Goal: Task Accomplishment & Management: Manage account settings

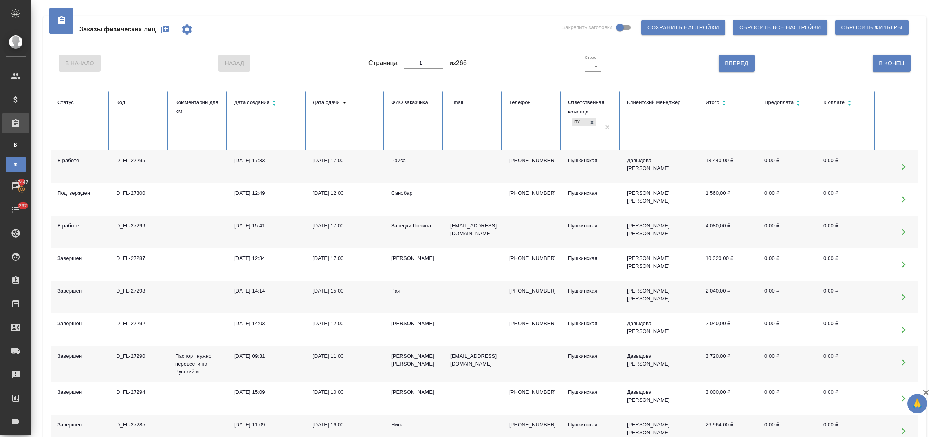
click at [166, 30] on icon "button" at bounding box center [165, 30] width 8 height 8
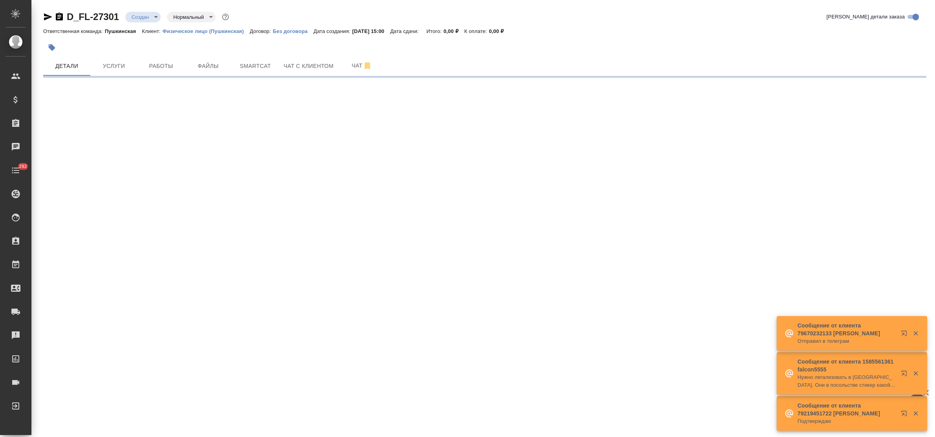
select select "RU"
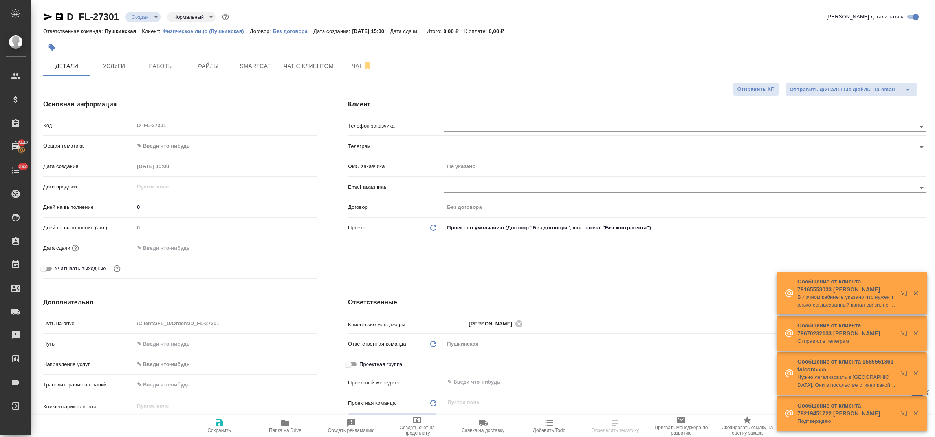
type textarea "x"
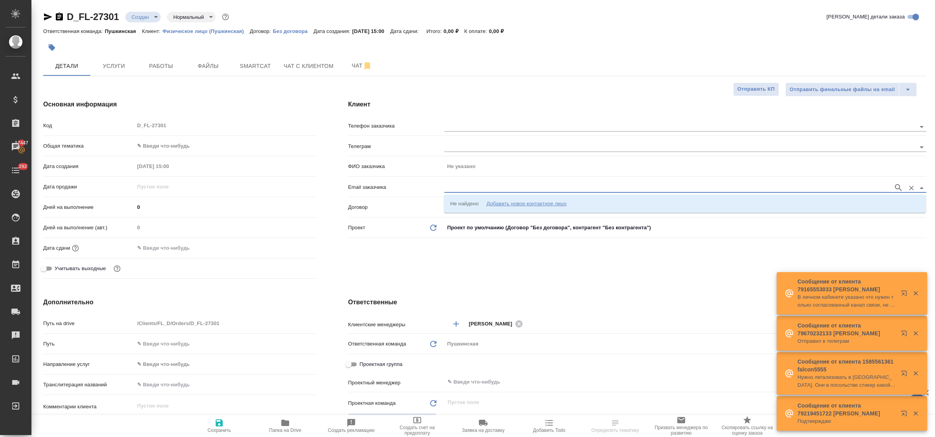
click at [472, 189] on input "text" at bounding box center [666, 187] width 445 height 9
paste input "sandrogattone84@gmail.com"
type input "sandrogattone84@gmail.com"
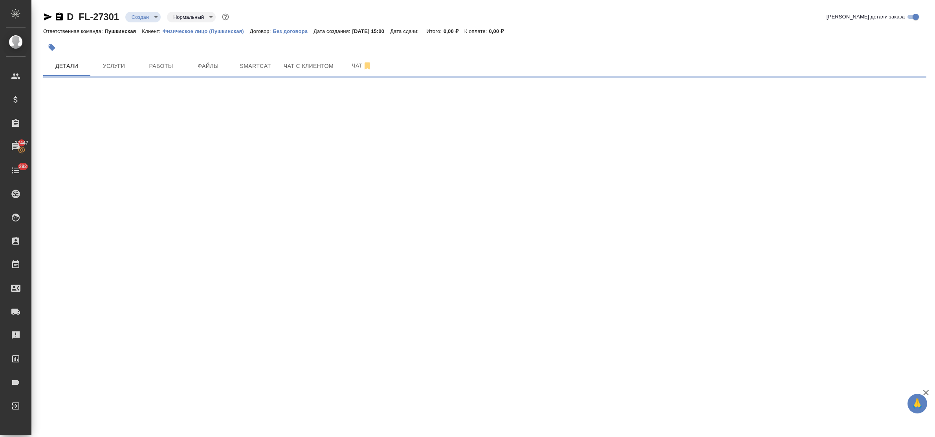
select select "RU"
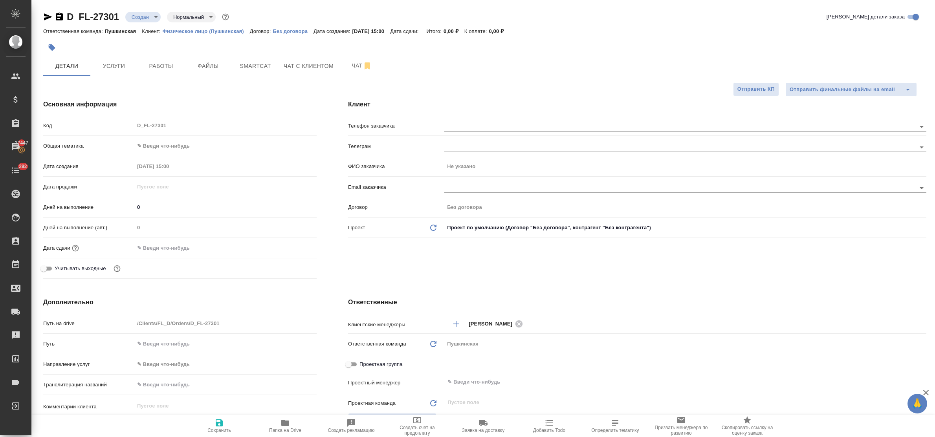
type textarea "x"
click at [471, 190] on input "text" at bounding box center [672, 187] width 457 height 9
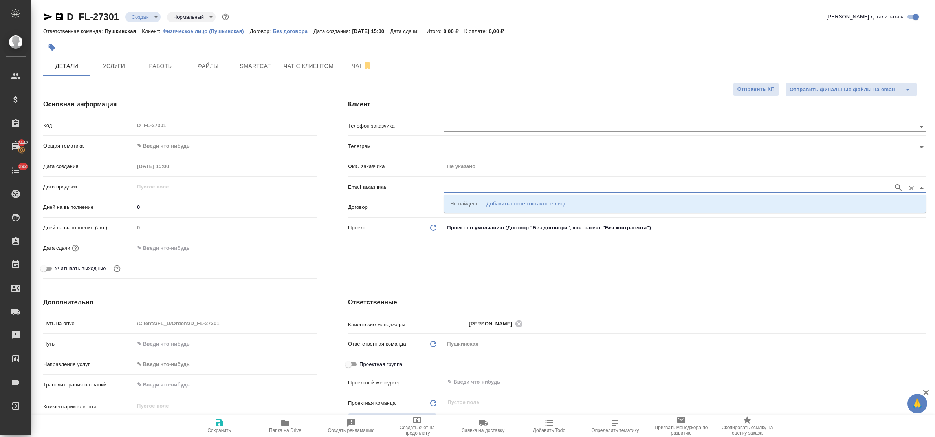
paste input "sandrogattone84@gmail.com"
type input "sandrogattone84@gmail.com"
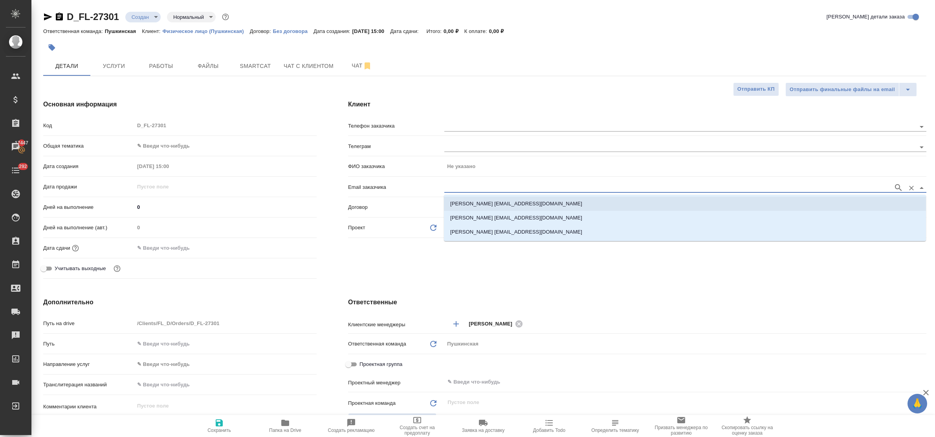
click at [480, 203] on p "Кот Александр sandrogattone84@gmail.com" at bounding box center [516, 204] width 132 height 8
type input "Кот Александр"
type input "Кот Александр sandrogattone84@gmail.com"
type textarea "x"
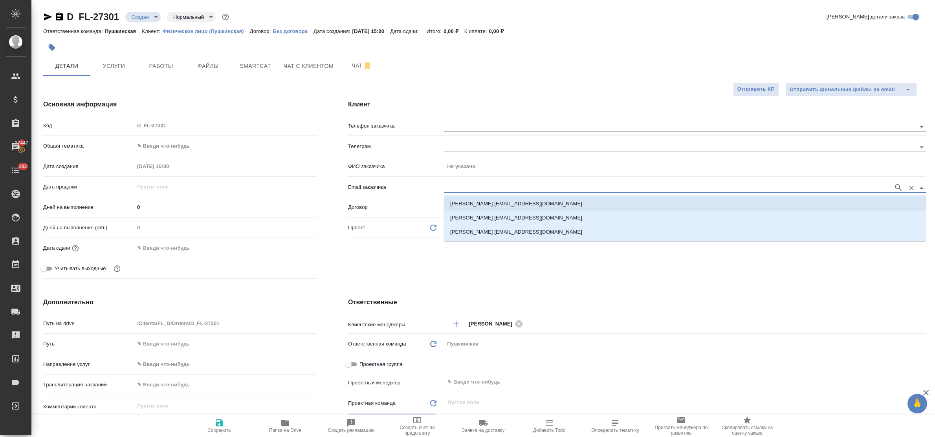
type textarea "x"
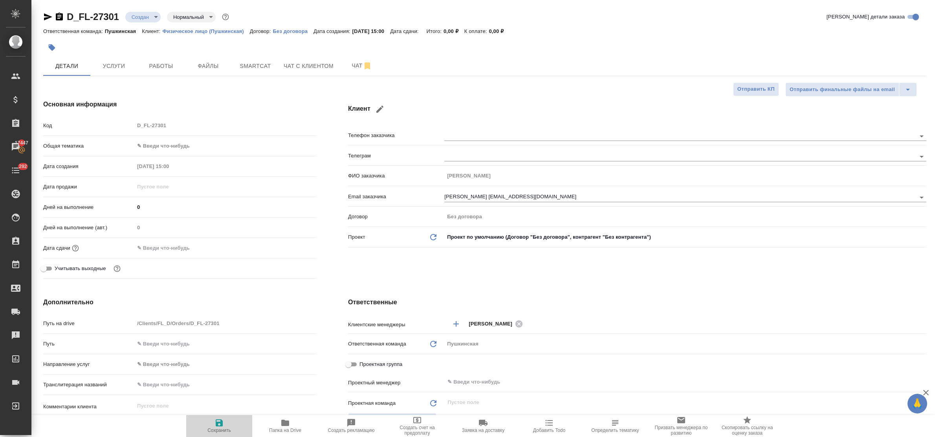
click at [222, 421] on icon "button" at bounding box center [218, 422] width 9 height 9
type textarea "x"
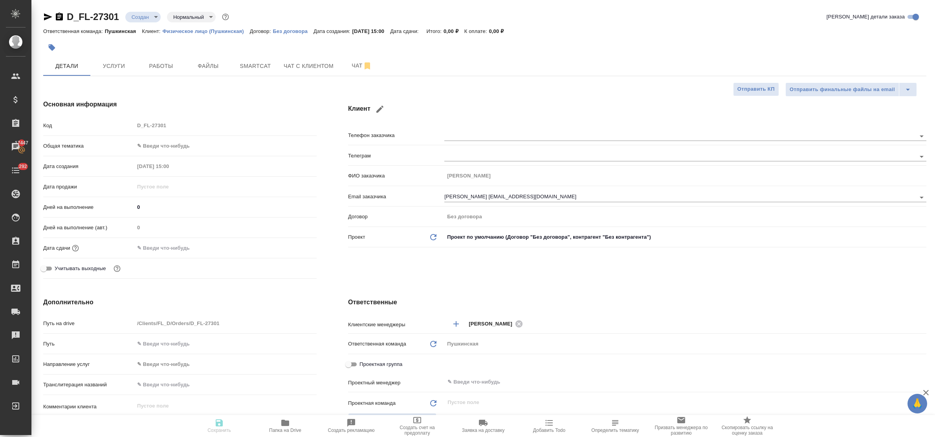
type textarea "x"
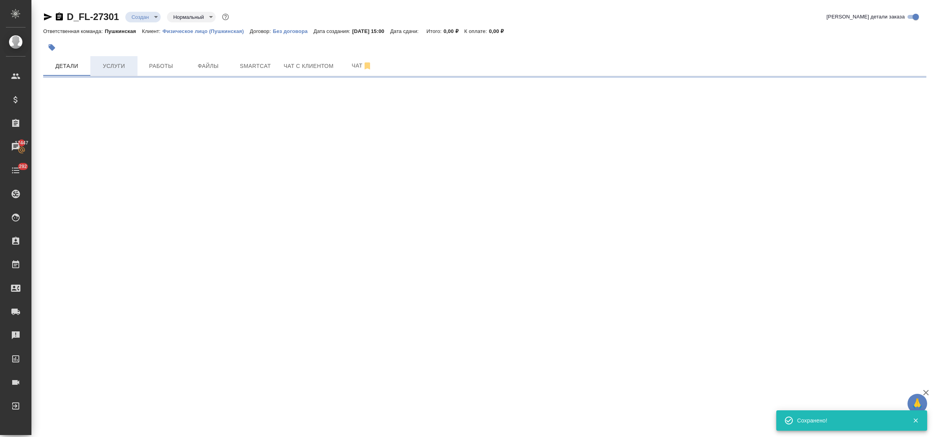
select select "RU"
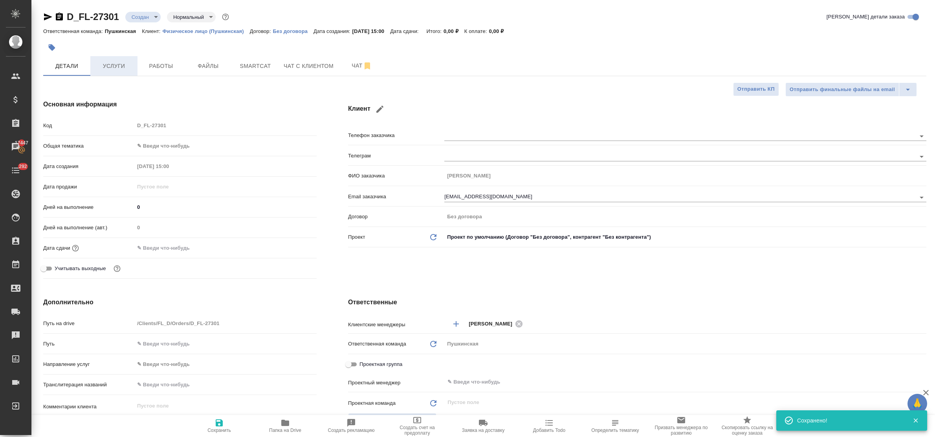
type textarea "x"
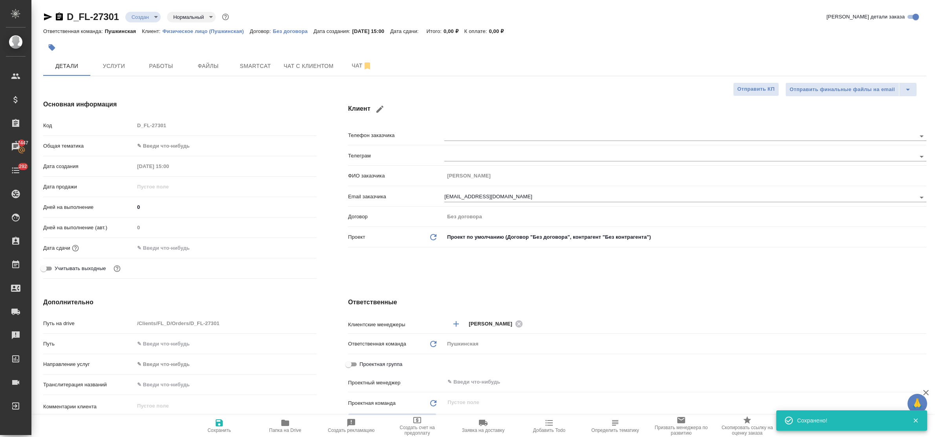
type textarea "x"
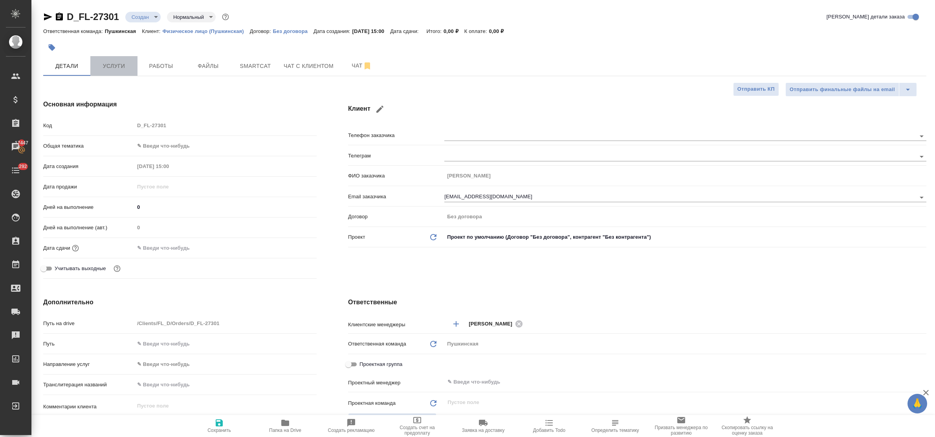
click at [127, 66] on span "Услуги" at bounding box center [114, 66] width 38 height 10
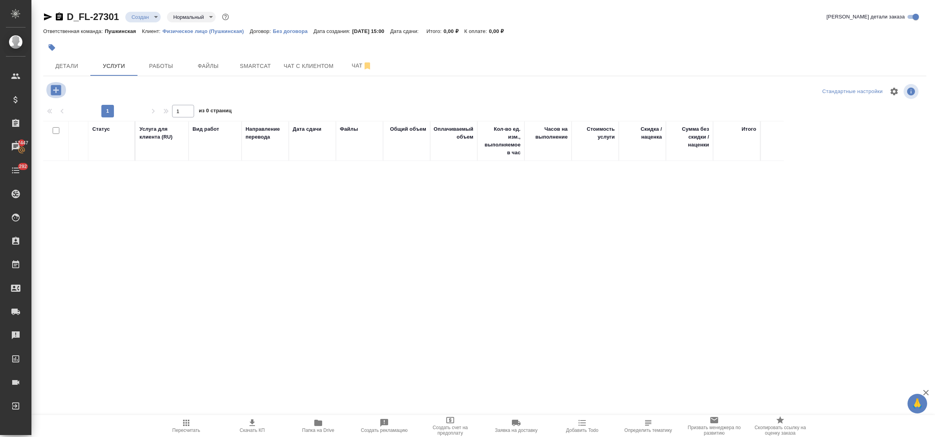
click at [54, 91] on icon "button" at bounding box center [56, 90] width 10 height 10
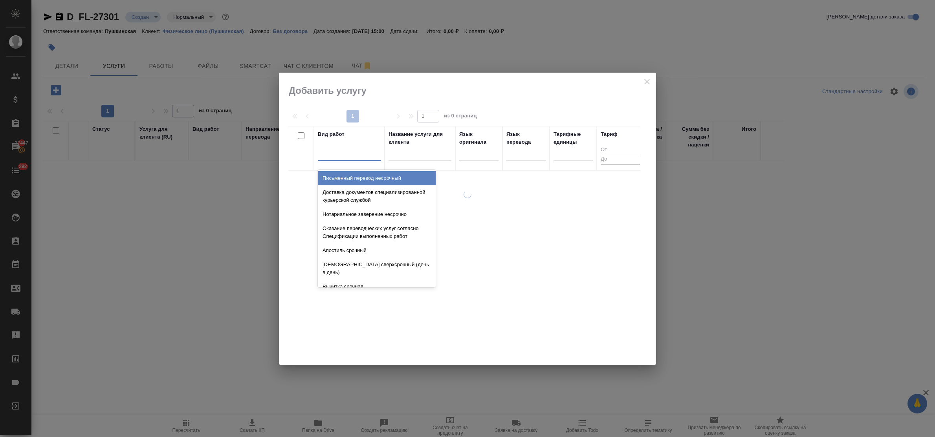
click at [346, 158] on div at bounding box center [349, 152] width 63 height 11
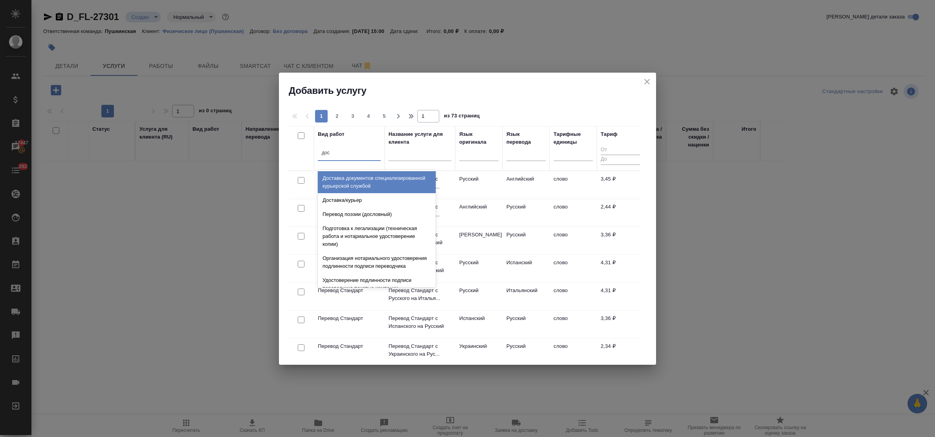
type input "дост"
click at [352, 186] on div "Доставка документов специализированной курьерской службой" at bounding box center [377, 182] width 118 height 22
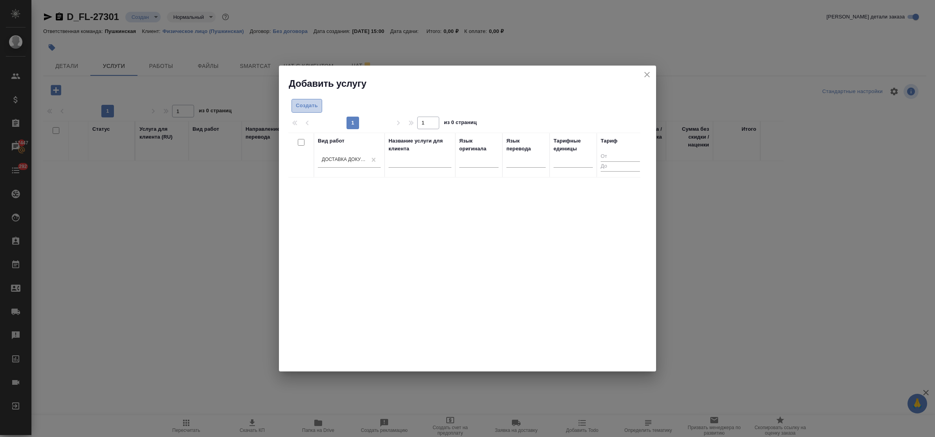
click at [308, 108] on span "Создать" at bounding box center [307, 105] width 22 height 9
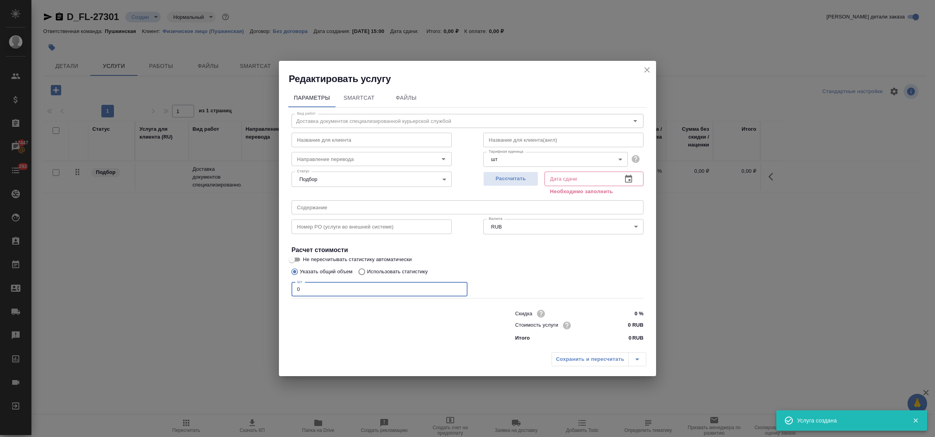
drag, startPoint x: 306, startPoint y: 287, endPoint x: 272, endPoint y: 287, distance: 34.2
click at [272, 287] on div "Редактировать услугу Параметры SmartCat Файлы Вид работ Доставка документов спе…" at bounding box center [467, 218] width 935 height 437
type input "1"
click at [622, 324] on input "0 RUB" at bounding box center [628, 325] width 29 height 11
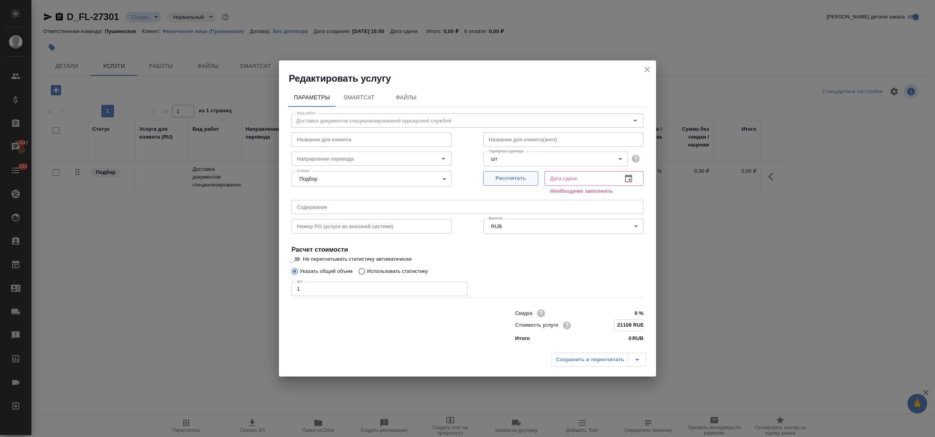
type input "21108 RUB"
click at [509, 176] on span "Рассчитать" at bounding box center [510, 178] width 46 height 9
type input "18.09.2025 15:32"
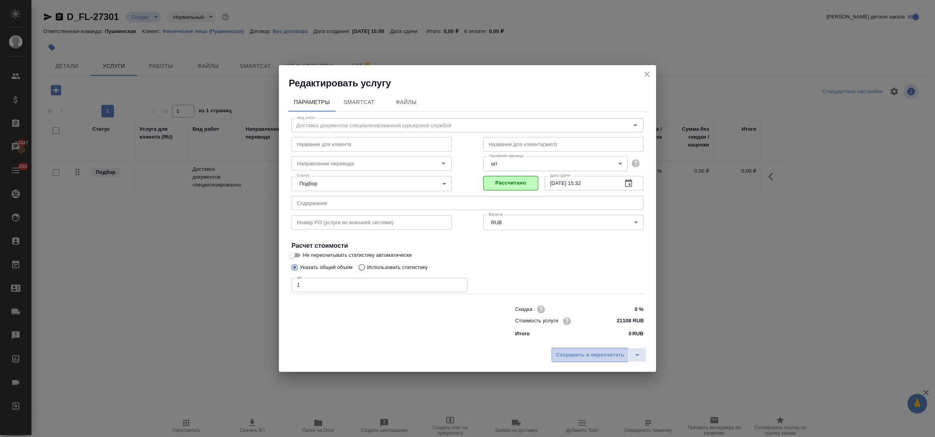
click at [596, 356] on span "Сохранить и пересчитать" at bounding box center [590, 355] width 68 height 9
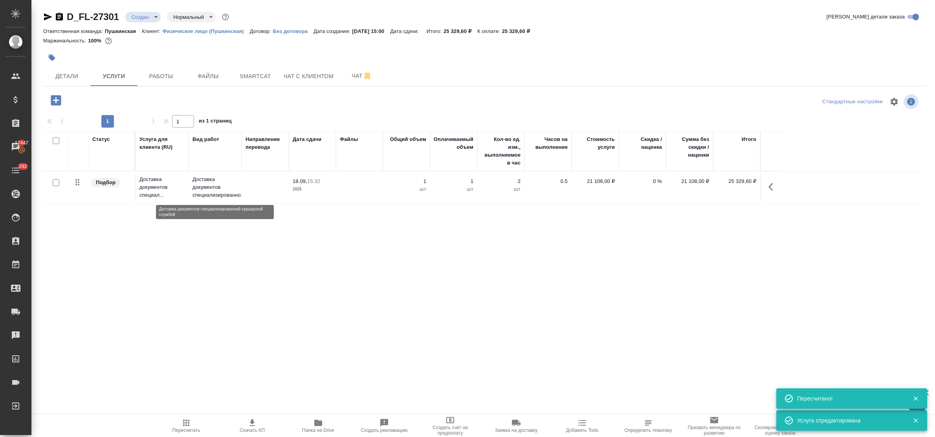
click at [205, 187] on p "Доставка документов специализированно..." at bounding box center [214, 188] width 45 height 24
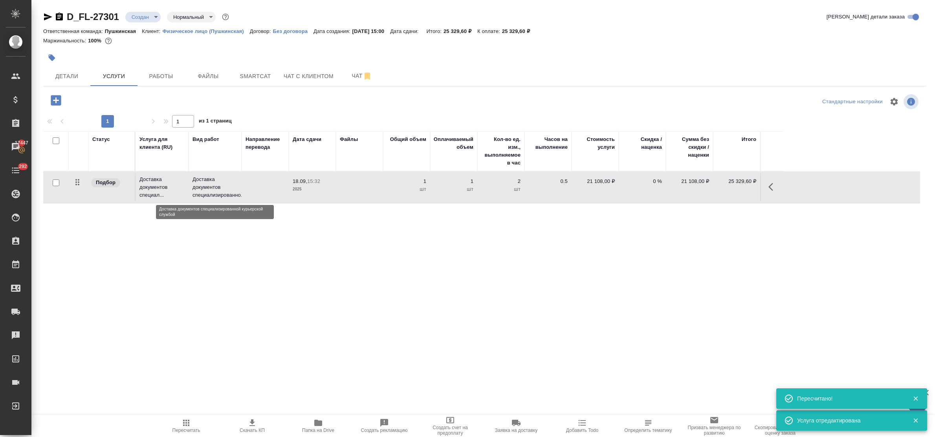
click at [205, 187] on p "Доставка документов специализированно..." at bounding box center [214, 188] width 45 height 24
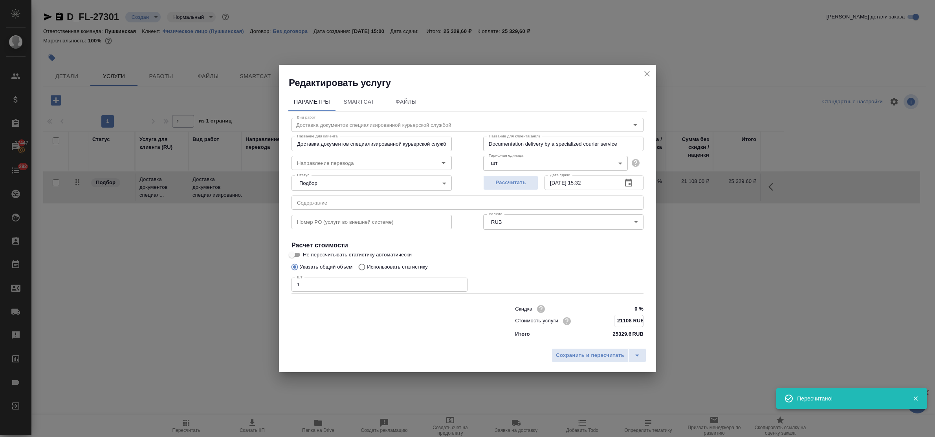
click at [624, 321] on input "21108 RUB" at bounding box center [628, 320] width 29 height 11
type input "21508 RUB"
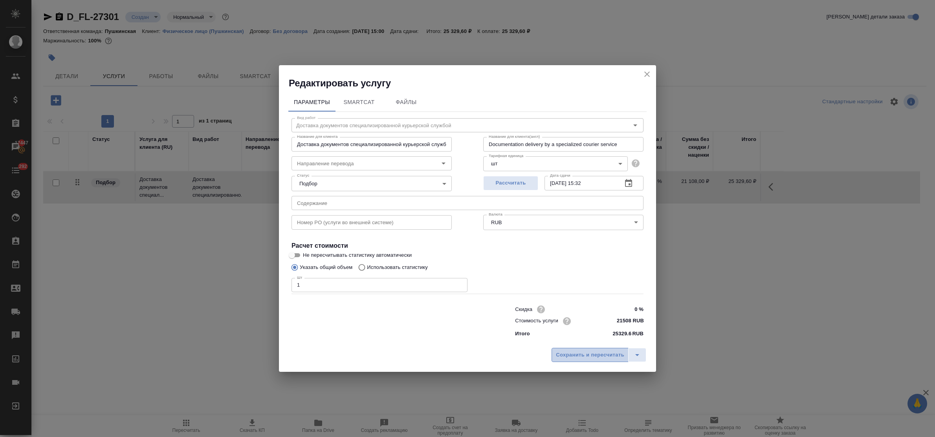
click at [612, 359] on span "Сохранить и пересчитать" at bounding box center [590, 355] width 68 height 9
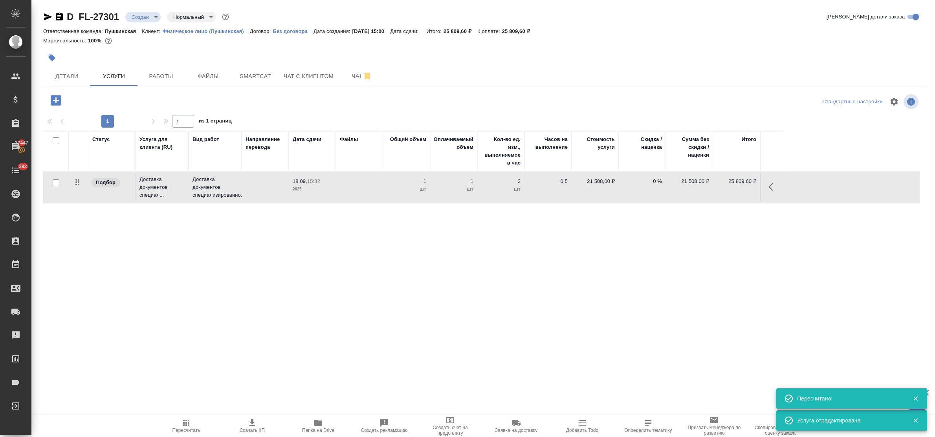
click at [295, 189] on p "2025" at bounding box center [312, 189] width 39 height 8
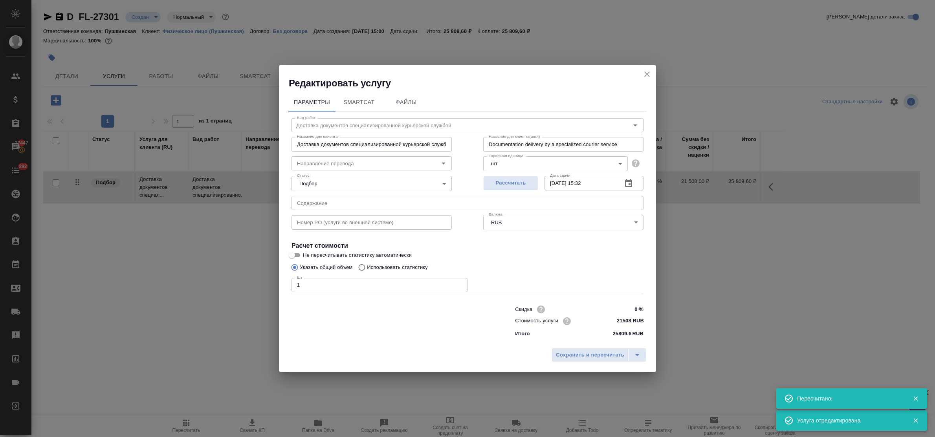
click at [625, 320] on input "21508 RUB" at bounding box center [628, 320] width 29 height 11
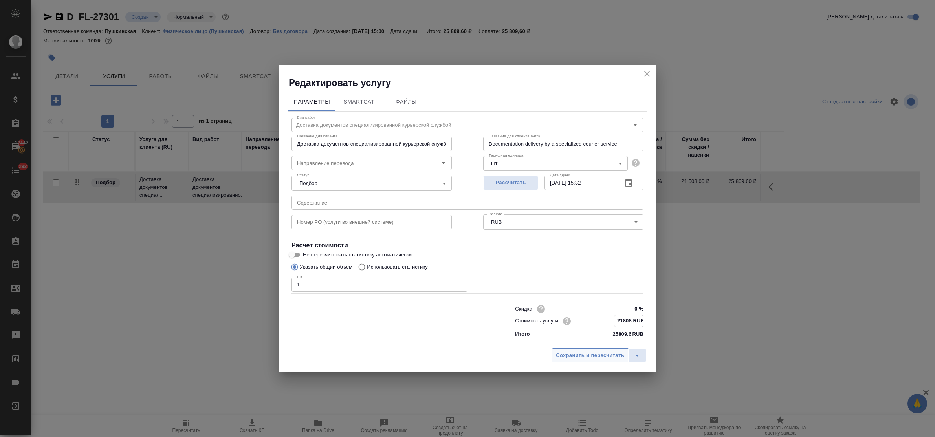
type input "21808 RUB"
click at [608, 357] on span "Сохранить и пересчитать" at bounding box center [590, 355] width 68 height 9
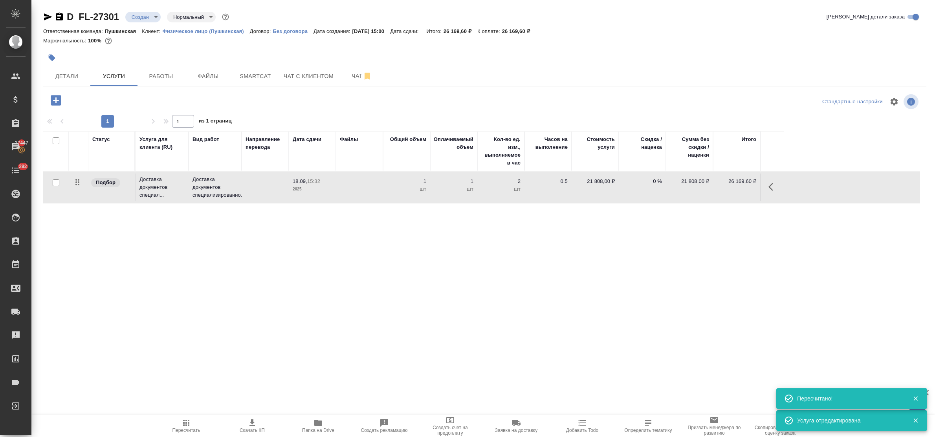
click at [302, 184] on p "18.09," at bounding box center [300, 181] width 15 height 6
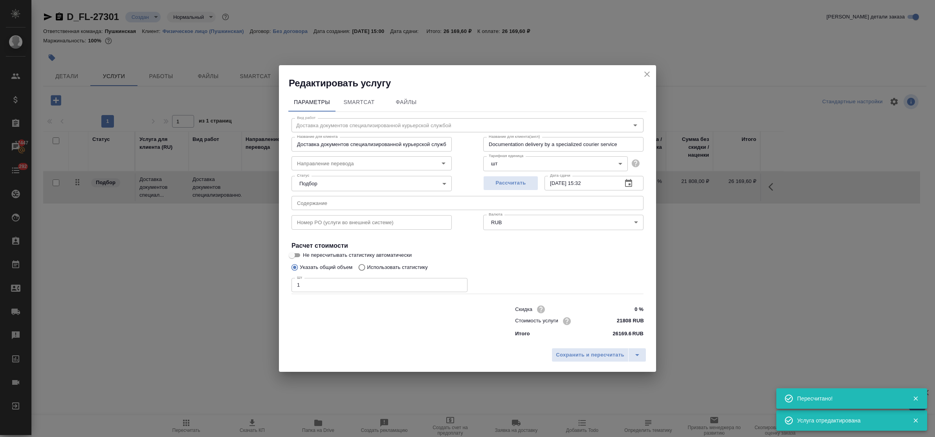
click at [625, 321] on input "21808 RUB" at bounding box center [628, 320] width 29 height 11
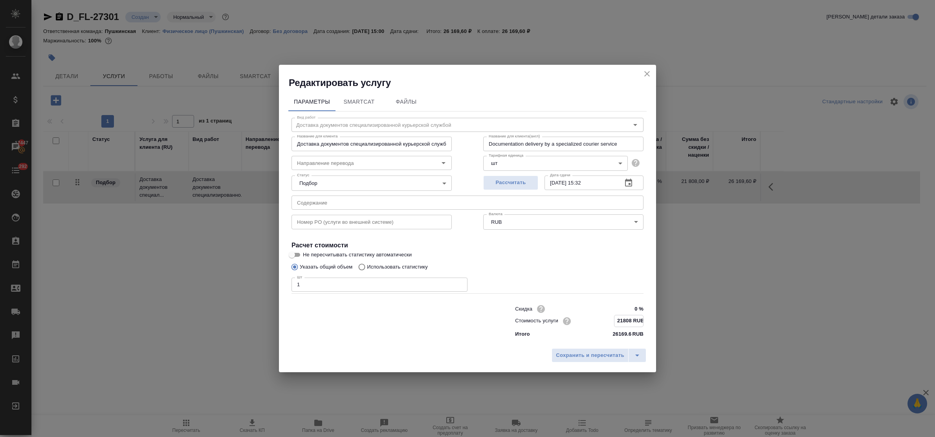
drag, startPoint x: 632, startPoint y: 318, endPoint x: 623, endPoint y: 319, distance: 9.1
click at [623, 319] on input "21808 RUB" at bounding box center [628, 320] width 29 height 11
drag, startPoint x: 632, startPoint y: 319, endPoint x: 620, endPoint y: 319, distance: 12.6
click at [620, 319] on input "21900 RUB" at bounding box center [628, 320] width 29 height 11
type input "22000 RUB"
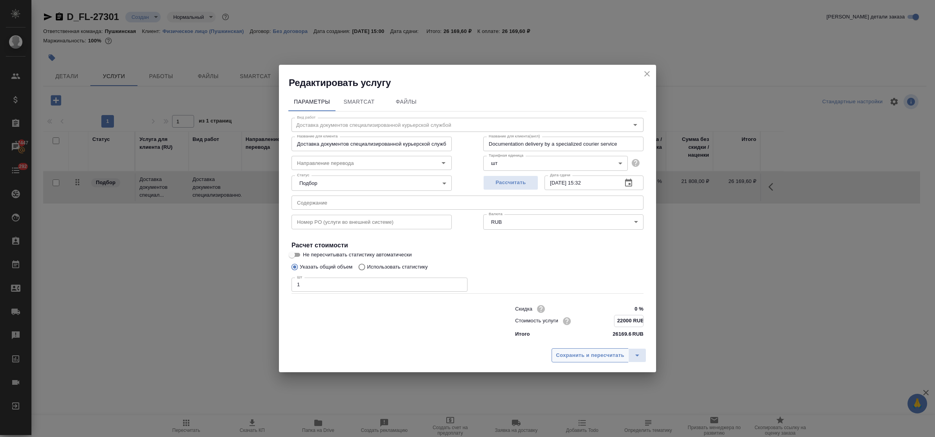
click at [593, 356] on span "Сохранить и пересчитать" at bounding box center [590, 355] width 68 height 9
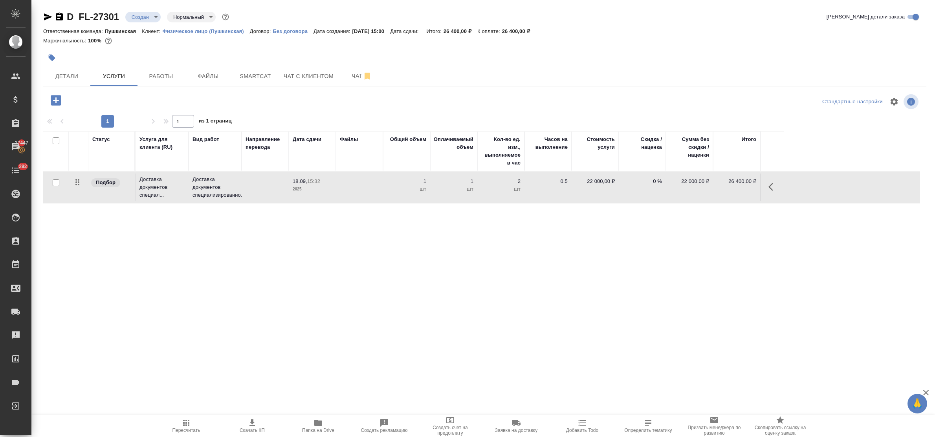
click at [297, 187] on p "2025" at bounding box center [312, 189] width 39 height 8
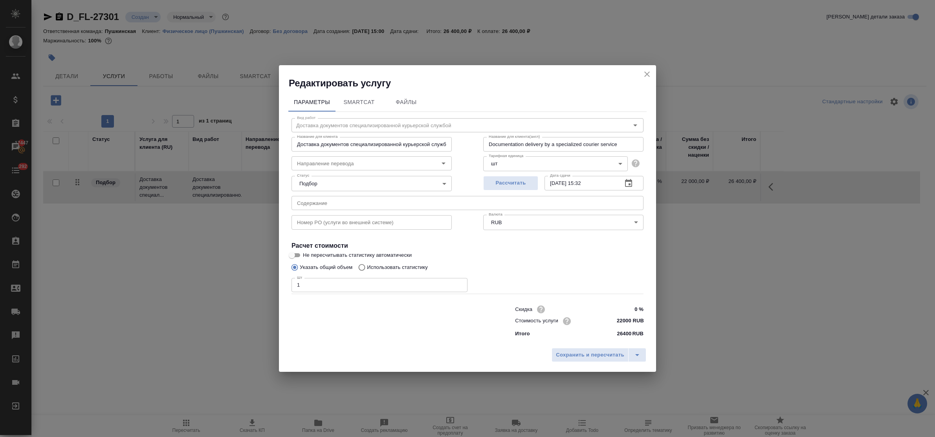
click at [621, 319] on input "22000 RUB" at bounding box center [628, 320] width 29 height 11
type input "23000 RUB"
click at [606, 352] on span "Сохранить и пересчитать" at bounding box center [590, 355] width 68 height 9
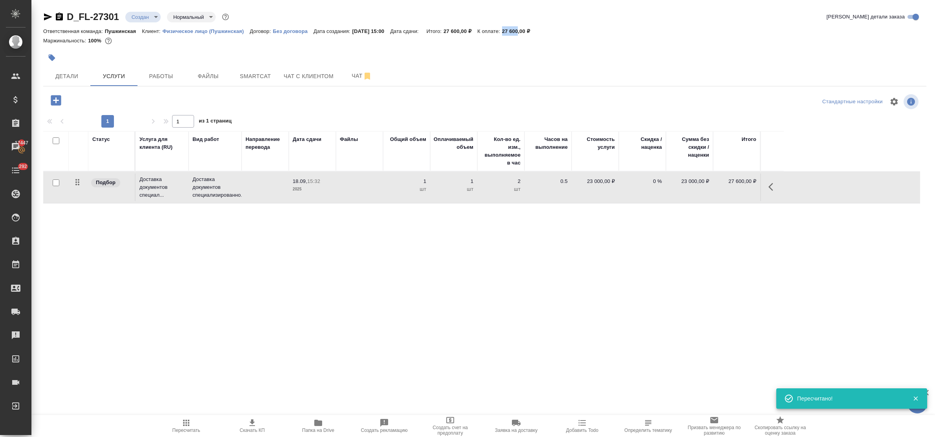
drag, startPoint x: 511, startPoint y: 31, endPoint x: 527, endPoint y: 32, distance: 16.1
click at [527, 32] on div "Ответственная команда: Пушкинская Клиент: Физическое лицо (Пушкинская) Договор:…" at bounding box center [484, 30] width 883 height 9
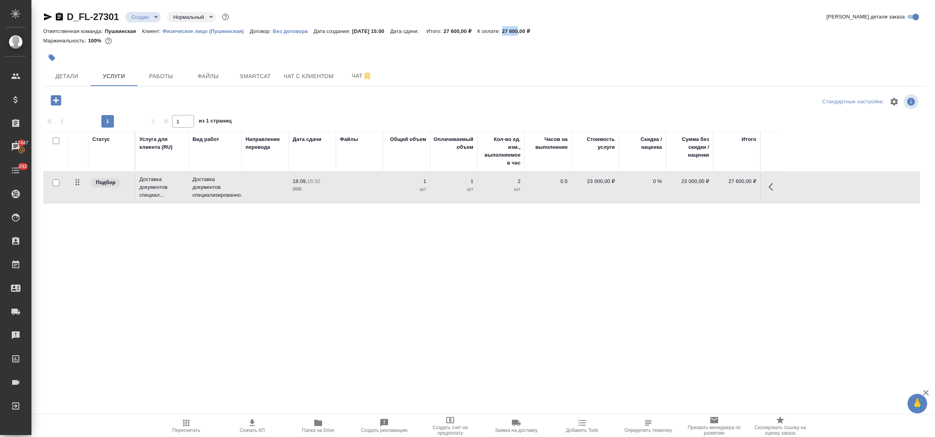
click at [303, 190] on p "2025" at bounding box center [312, 189] width 39 height 8
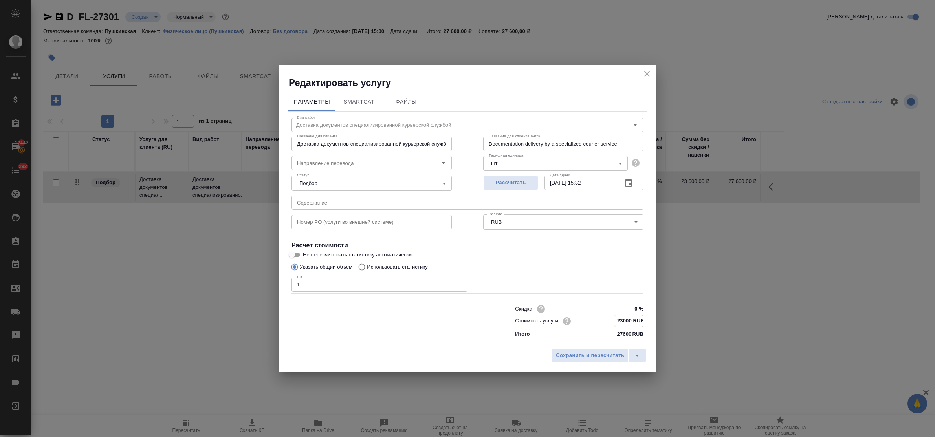
drag, startPoint x: 621, startPoint y: 321, endPoint x: 631, endPoint y: 320, distance: 9.8
click at [631, 320] on input "23000 RUB" at bounding box center [628, 320] width 29 height 11
drag, startPoint x: 631, startPoint y: 320, endPoint x: 622, endPoint y: 320, distance: 9.0
click at [622, 320] on input "23000 RUB" at bounding box center [628, 320] width 29 height 11
type input "23150 RUB"
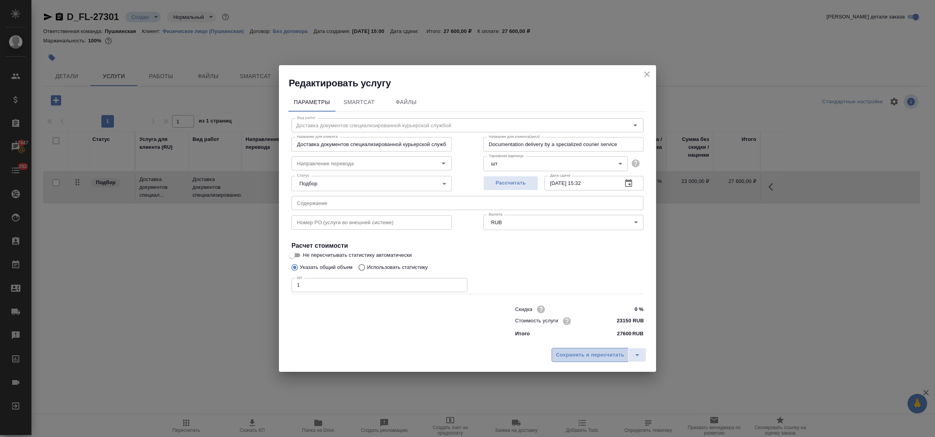
click at [608, 355] on span "Сохранить и пересчитать" at bounding box center [590, 355] width 68 height 9
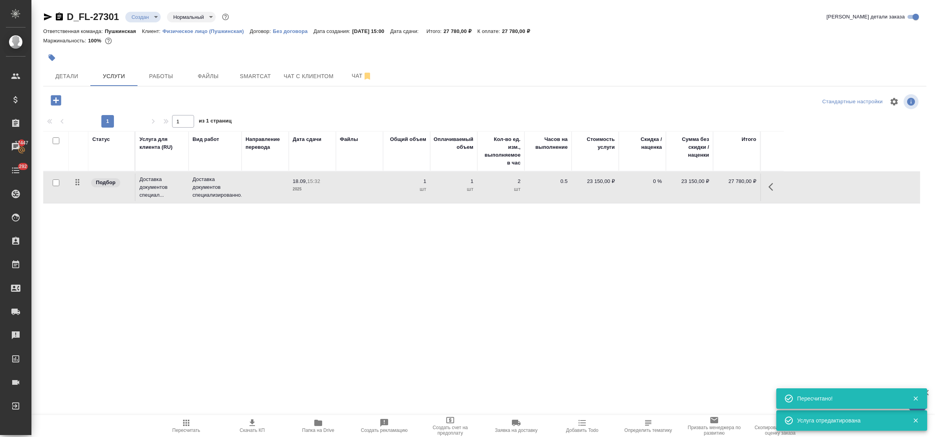
click at [303, 189] on p "2025" at bounding box center [312, 189] width 39 height 8
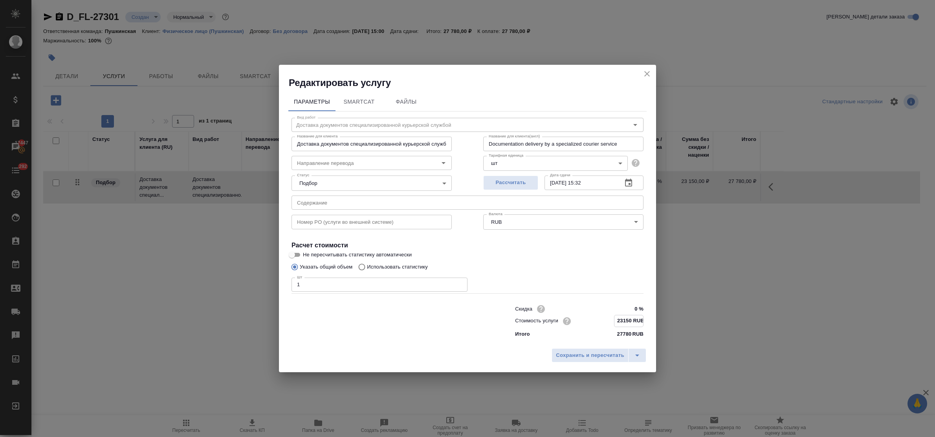
drag, startPoint x: 631, startPoint y: 321, endPoint x: 628, endPoint y: 342, distance: 21.5
click at [631, 322] on input "23150 RUB" at bounding box center [628, 320] width 29 height 11
type input "23155 RUB"
click at [622, 356] on span "Сохранить и пересчитать" at bounding box center [590, 355] width 68 height 9
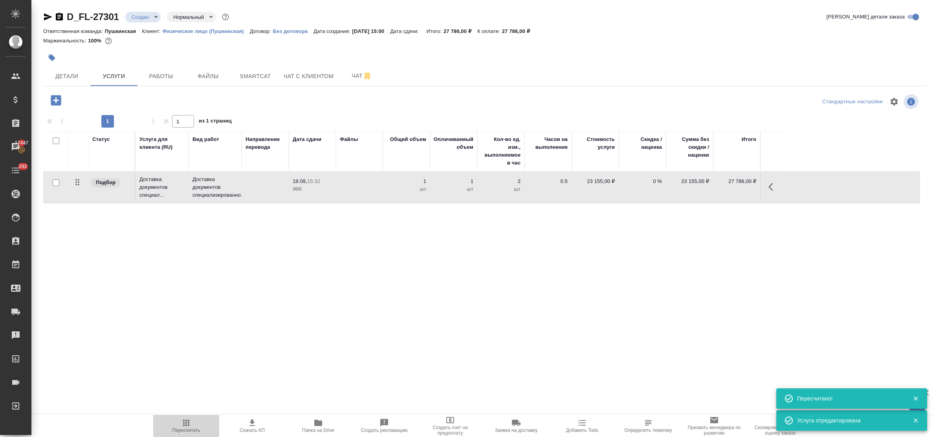
click at [191, 422] on span "Пересчитать" at bounding box center [186, 425] width 57 height 15
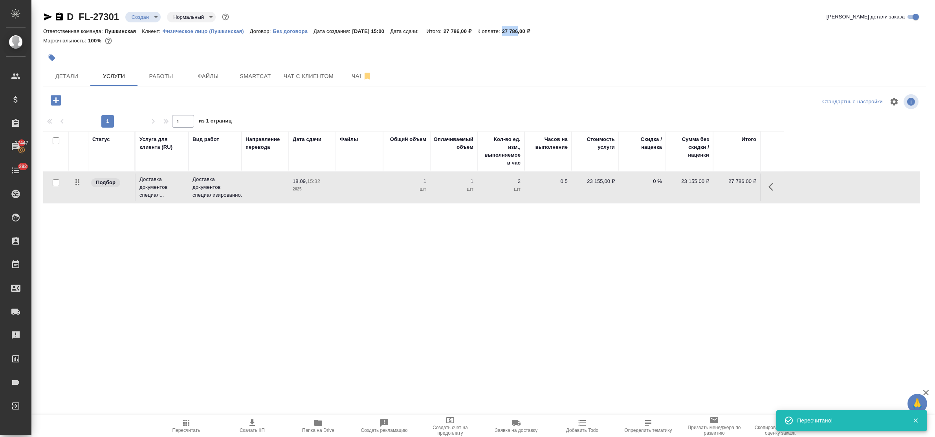
drag, startPoint x: 513, startPoint y: 29, endPoint x: 527, endPoint y: 32, distance: 14.7
click at [527, 32] on p "27 786,00 ₽" at bounding box center [519, 31] width 34 height 6
copy p "27 786"
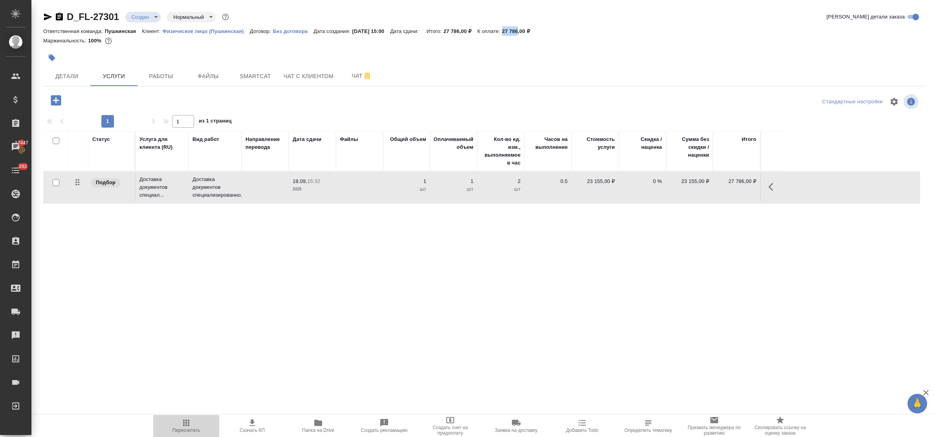
click at [186, 422] on icon "button" at bounding box center [185, 422] width 9 height 9
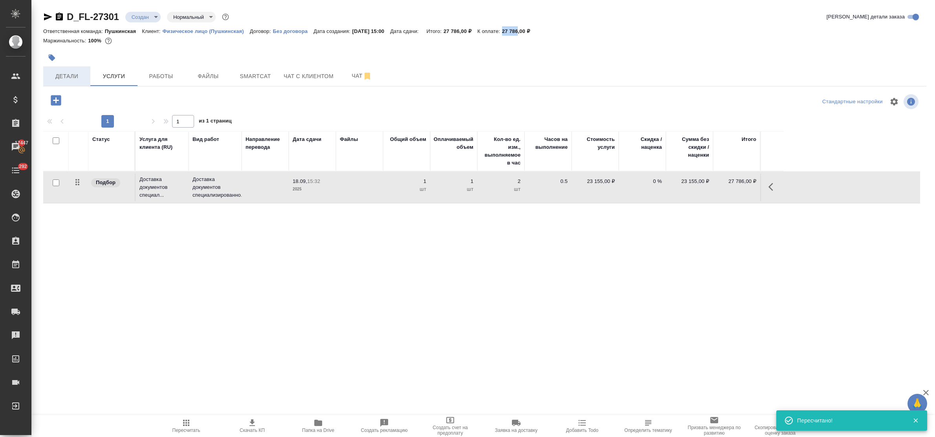
click at [66, 76] on span "Детали" at bounding box center [67, 76] width 38 height 10
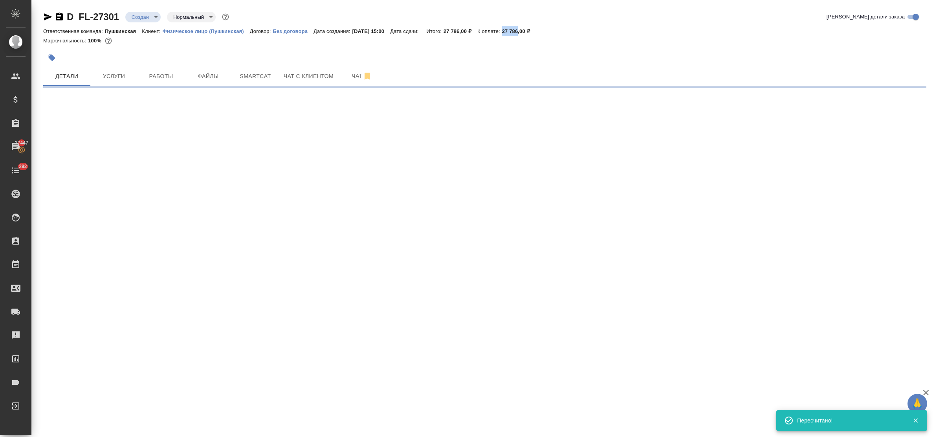
select select "RU"
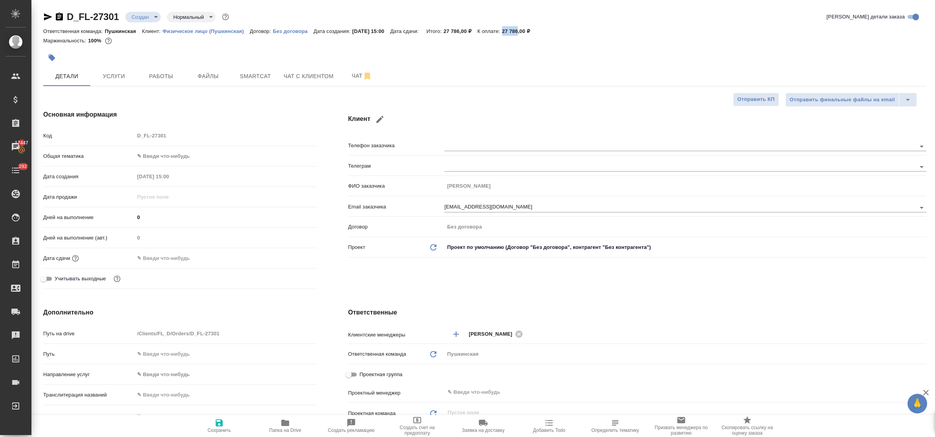
type textarea "x"
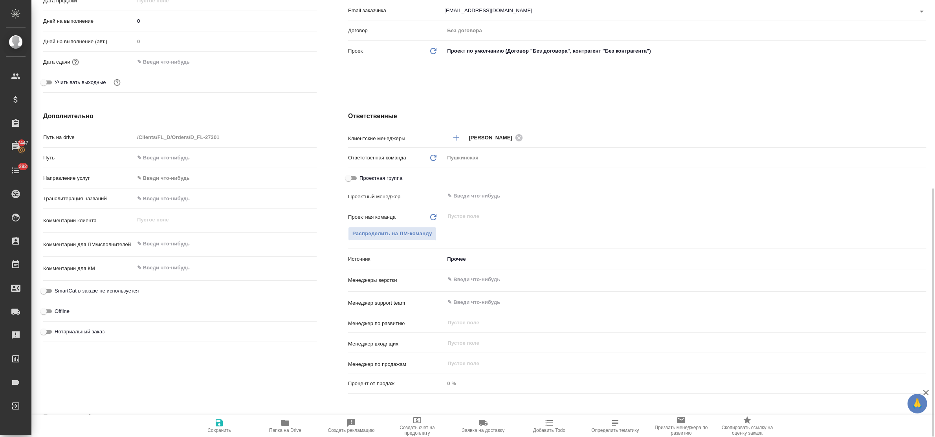
scroll to position [333, 0]
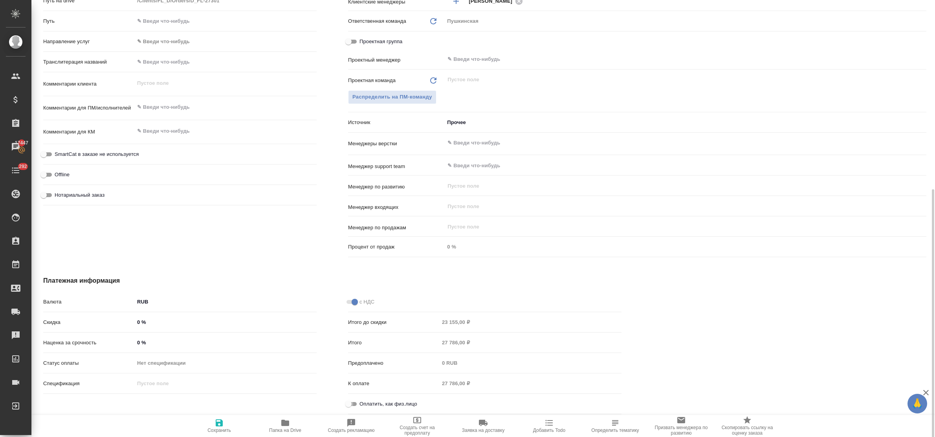
click at [353, 404] on input "Оплатить, как физ.лицо" at bounding box center [348, 403] width 28 height 9
checkbox input "true"
type textarea "x"
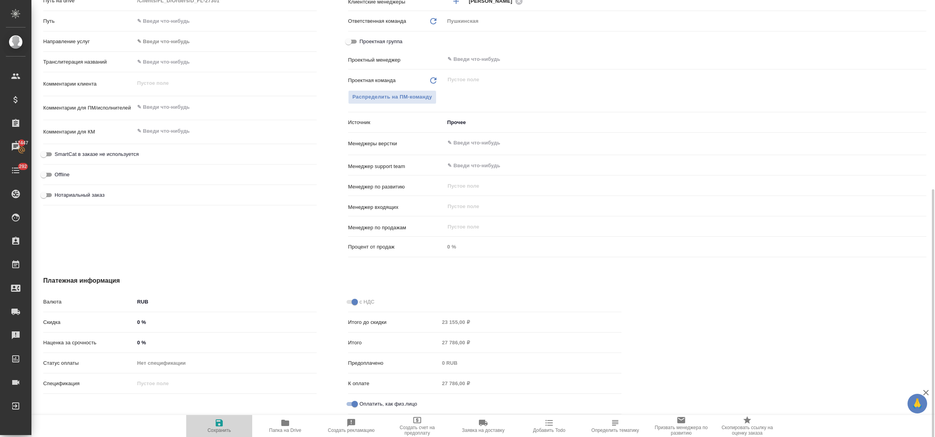
click at [215, 421] on icon "button" at bounding box center [218, 422] width 9 height 9
type textarea "x"
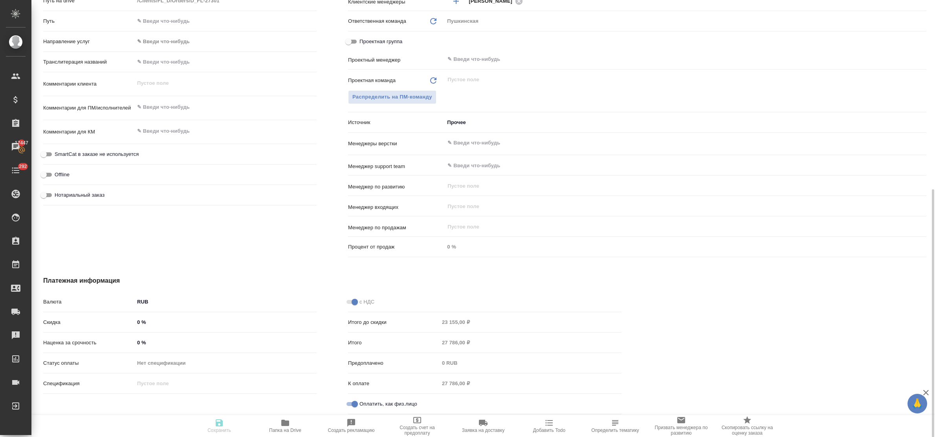
type textarea "x"
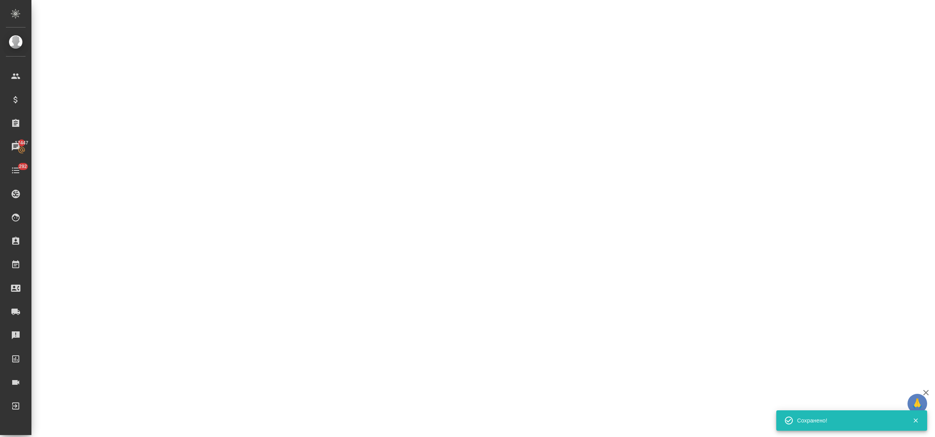
select select "RU"
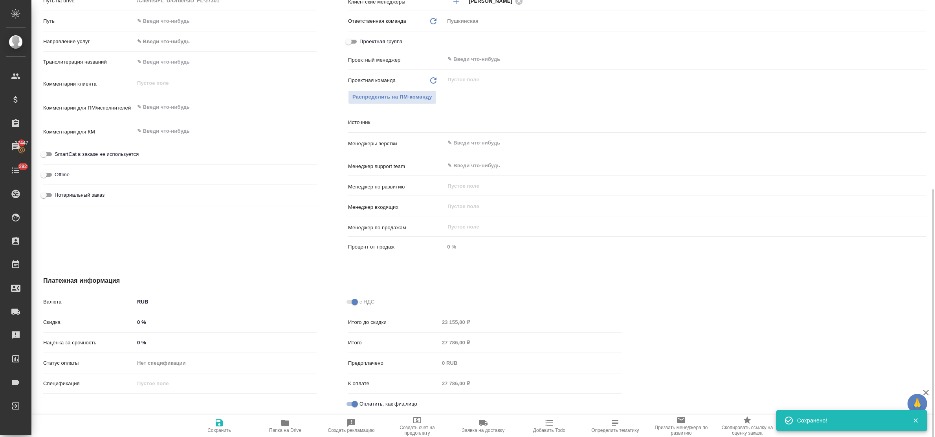
type textarea "x"
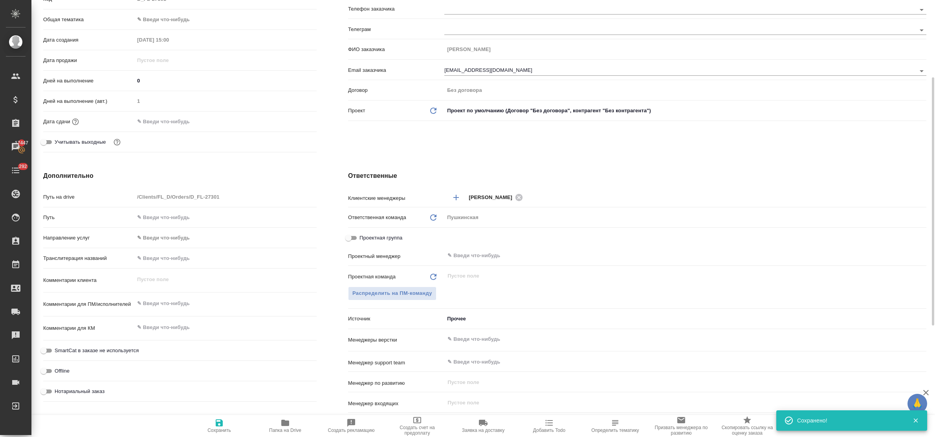
scroll to position [0, 0]
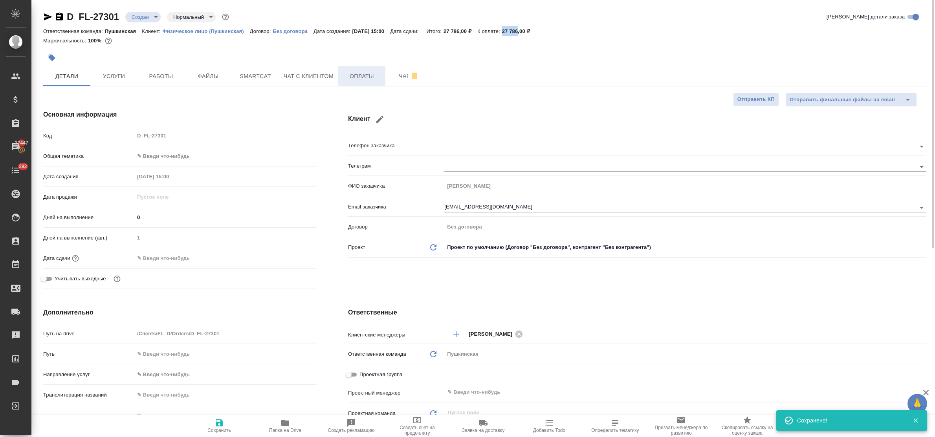
click at [355, 76] on span "Оплаты" at bounding box center [362, 76] width 38 height 10
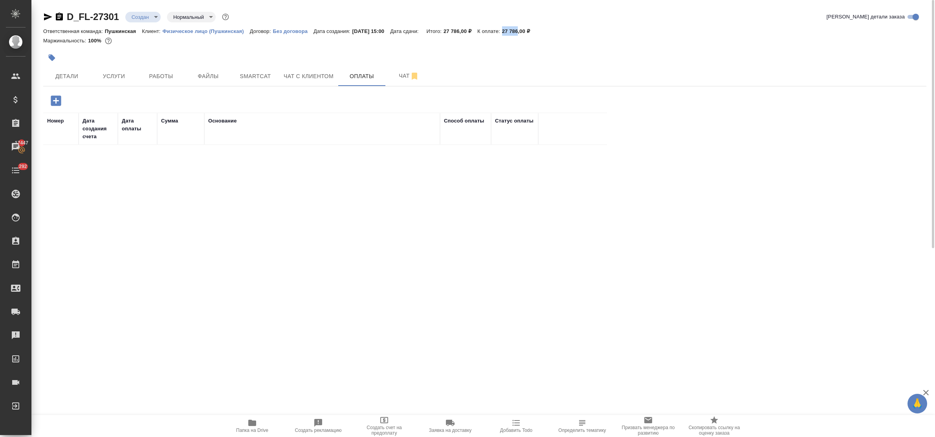
click at [51, 98] on icon "button" at bounding box center [56, 100] width 10 height 10
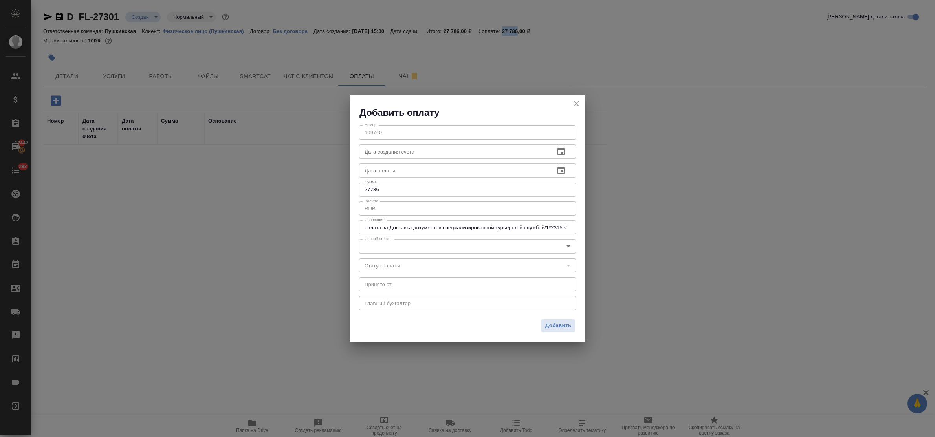
click at [414, 246] on body "🙏 .cls-1 fill:#fff; AWATERA Bulakhova Elena Клиенты Спецификации Заказы 17447 Ч…" at bounding box center [467, 218] width 935 height 437
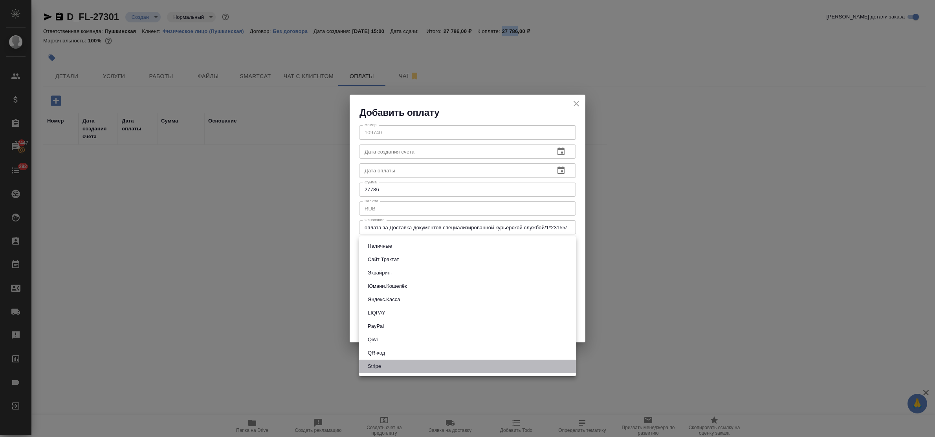
click at [399, 364] on li "Stripe" at bounding box center [467, 366] width 217 height 13
type input "stripe"
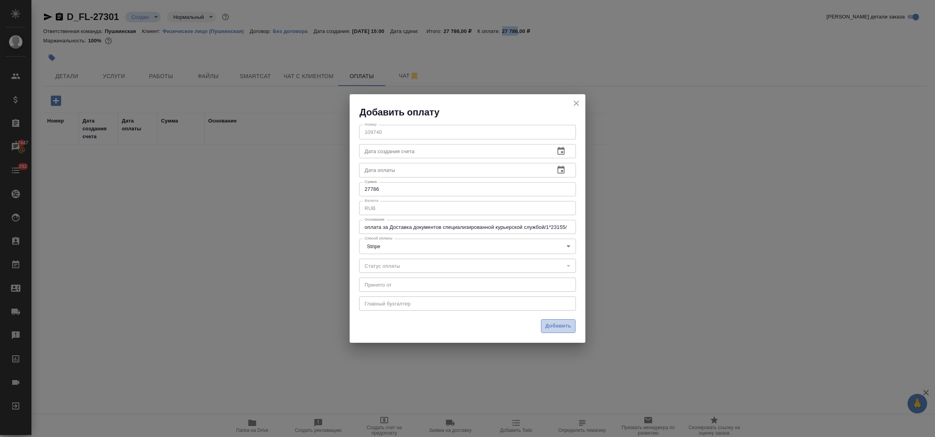
click at [560, 325] on span "Добавить" at bounding box center [558, 326] width 26 height 9
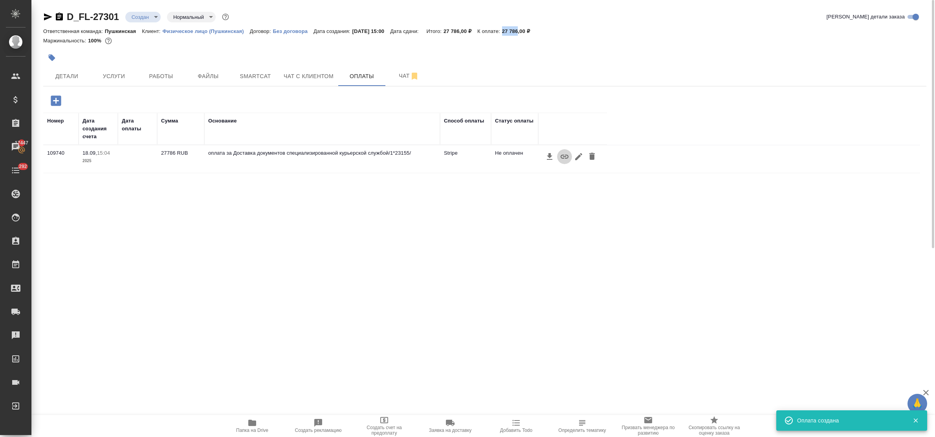
click at [562, 157] on icon "button" at bounding box center [564, 156] width 9 height 9
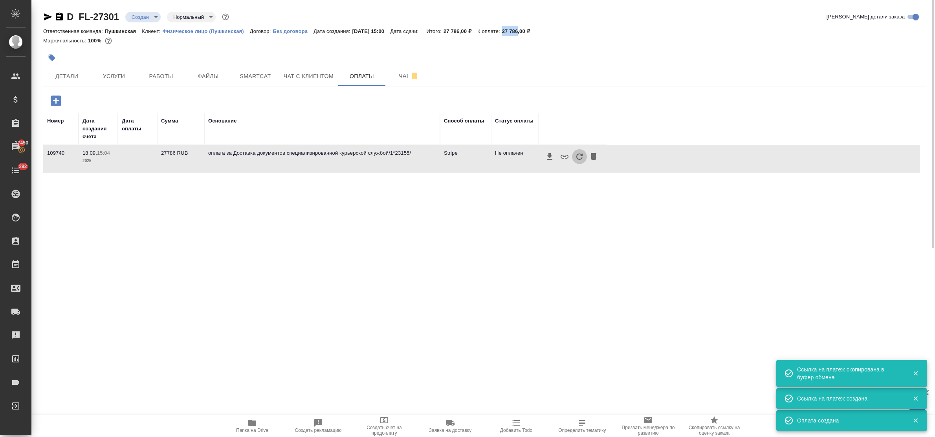
click at [579, 157] on icon "button" at bounding box center [579, 156] width 9 height 9
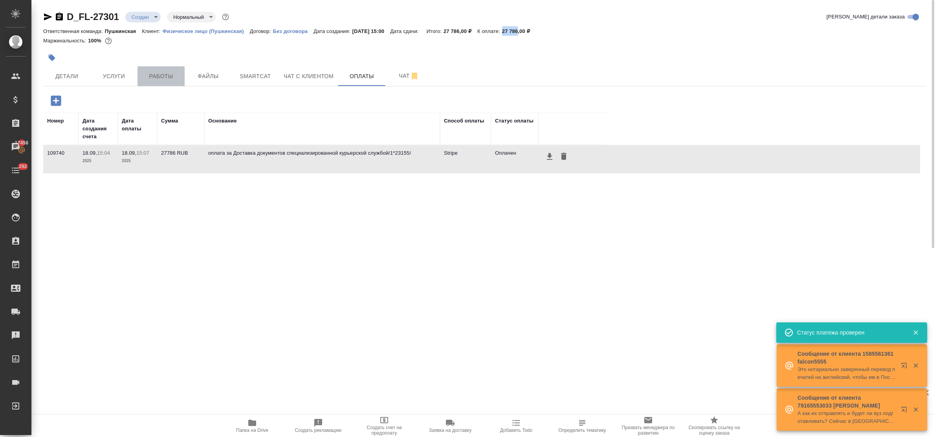
click at [161, 76] on span "Работы" at bounding box center [161, 76] width 38 height 10
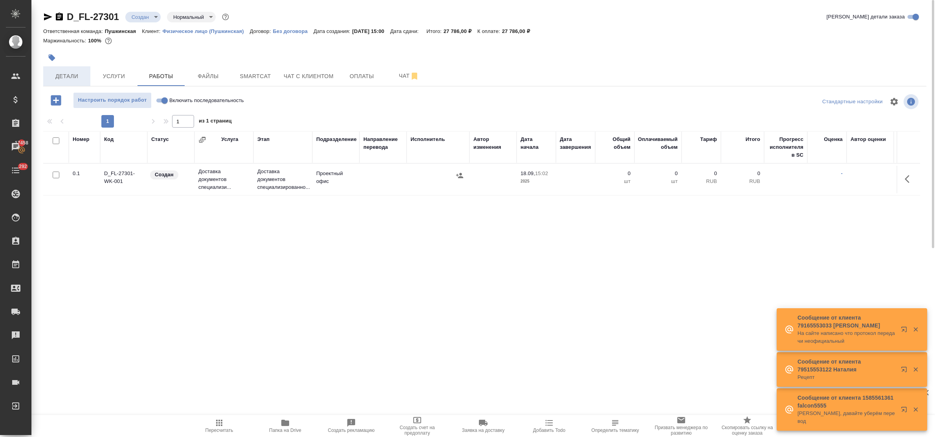
click at [81, 75] on span "Детали" at bounding box center [67, 76] width 38 height 10
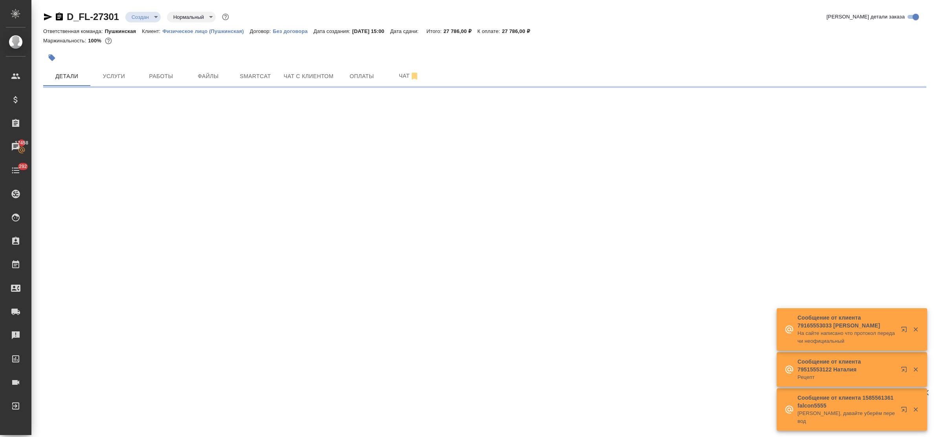
select select "RU"
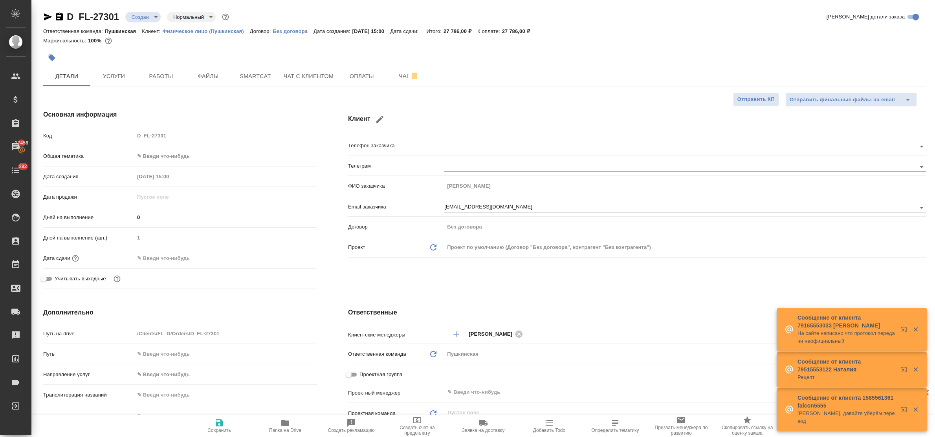
type textarea "x"
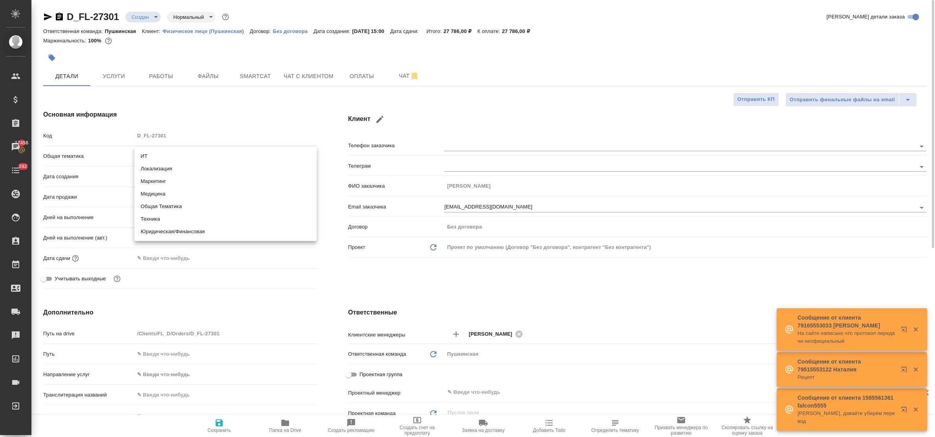
click at [146, 159] on body "🙏 .cls-1 fill:#fff; AWATERA Bulakhova Elena Клиенты Спецификации Заказы 17458 Ч…" at bounding box center [467, 218] width 935 height 437
click at [172, 233] on li "Юридическая/Финансовая" at bounding box center [225, 231] width 182 height 13
type input "yr-fn"
type textarea "x"
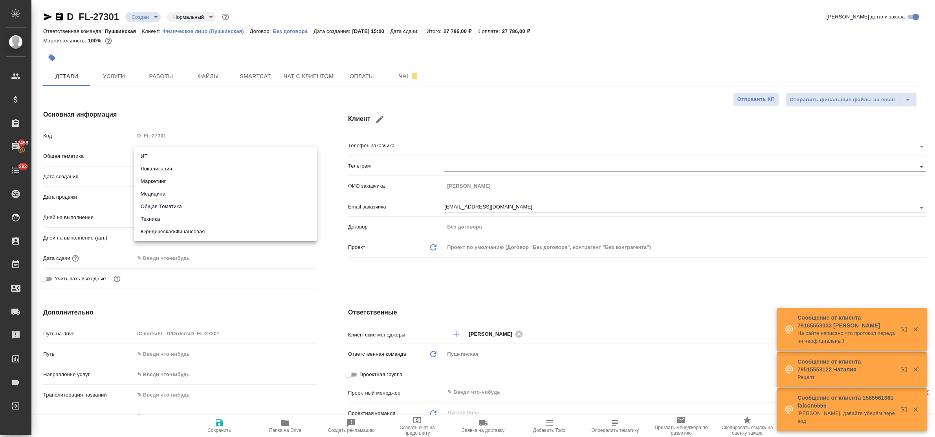
type textarea "x"
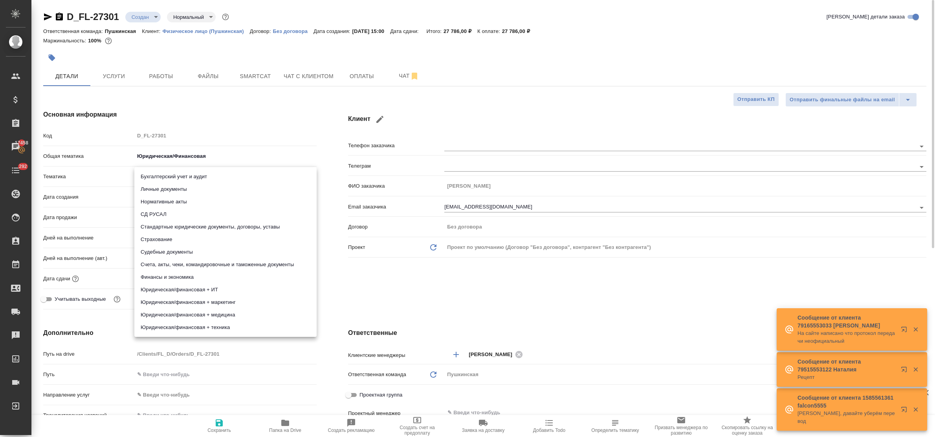
click at [159, 178] on body "🙏 .cls-1 fill:#fff; AWATERA Bulakhova Elena Клиенты Спецификации Заказы 17458 Ч…" at bounding box center [467, 218] width 935 height 437
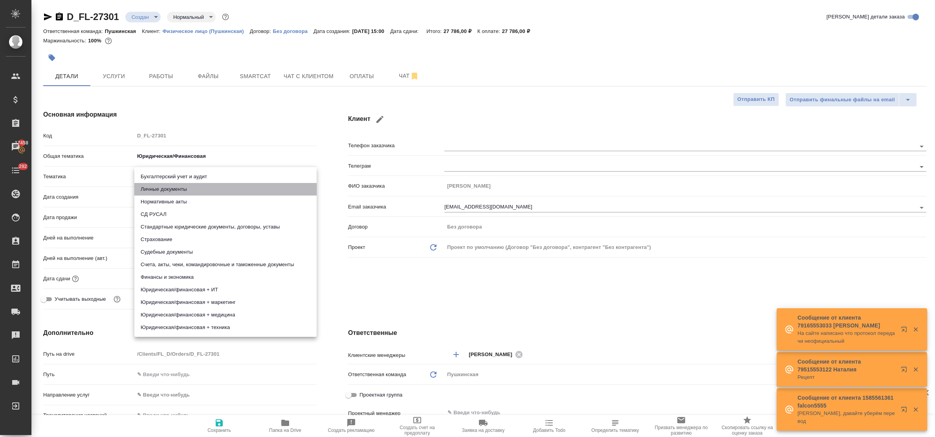
click at [160, 187] on li "Личные документы" at bounding box center [225, 189] width 182 height 13
type textarea "x"
type input "5a8b8b956a9677013d343cfe"
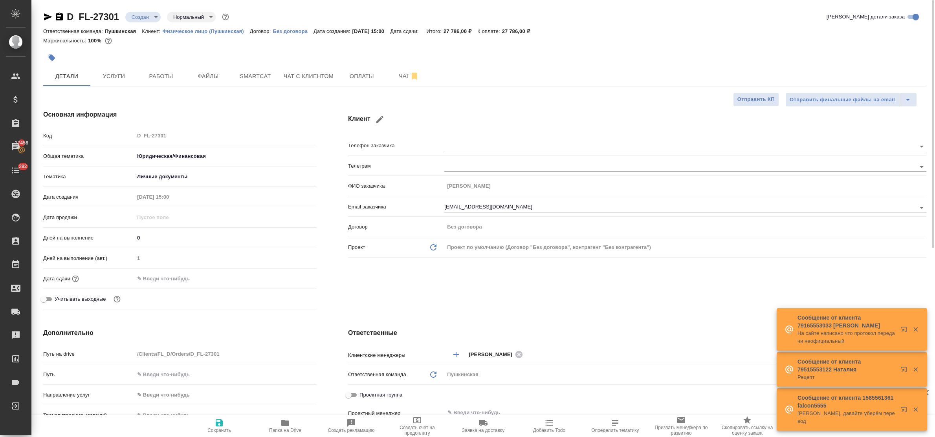
click at [165, 280] on input "text" at bounding box center [168, 278] width 69 height 11
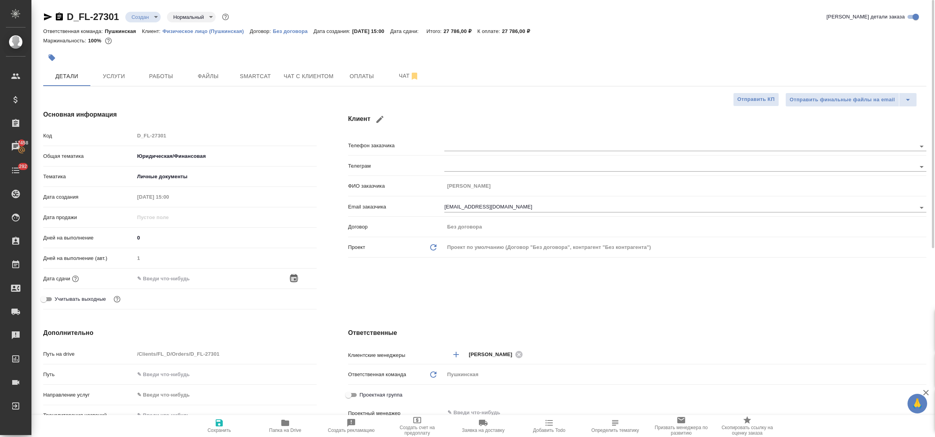
click at [298, 277] on icon "button" at bounding box center [293, 278] width 9 height 9
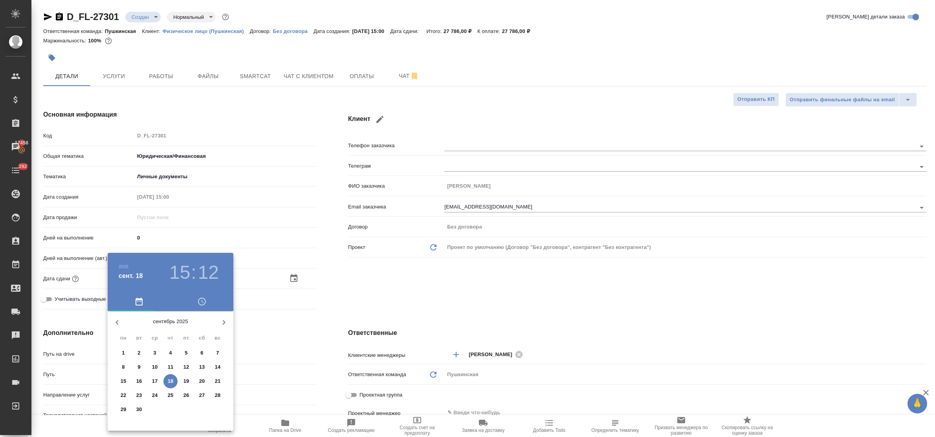
click at [171, 380] on p "18" at bounding box center [171, 381] width 6 height 8
type input "18.09.2025 15:12"
type textarea "x"
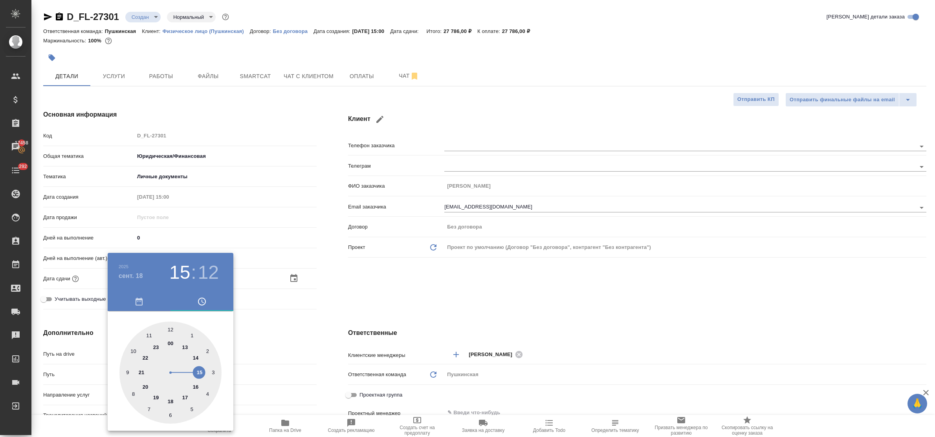
click at [199, 371] on div at bounding box center [170, 373] width 102 height 102
type textarea "x"
click at [170, 332] on div at bounding box center [170, 373] width 102 height 102
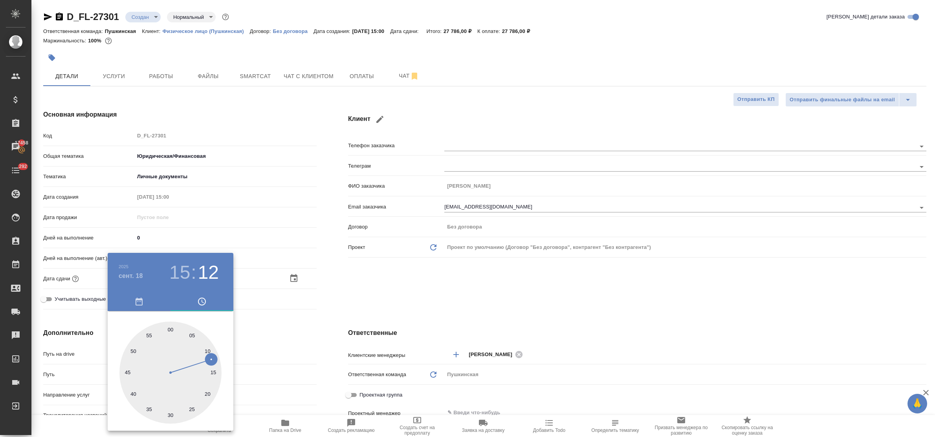
type input "18.09.2025 15:00"
type textarea "x"
click at [290, 335] on div at bounding box center [467, 218] width 935 height 437
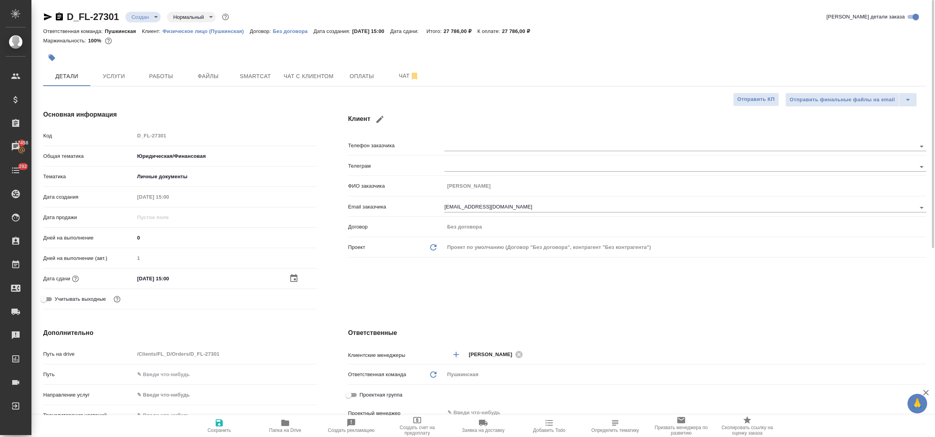
click at [216, 423] on icon "button" at bounding box center [219, 422] width 7 height 7
type textarea "x"
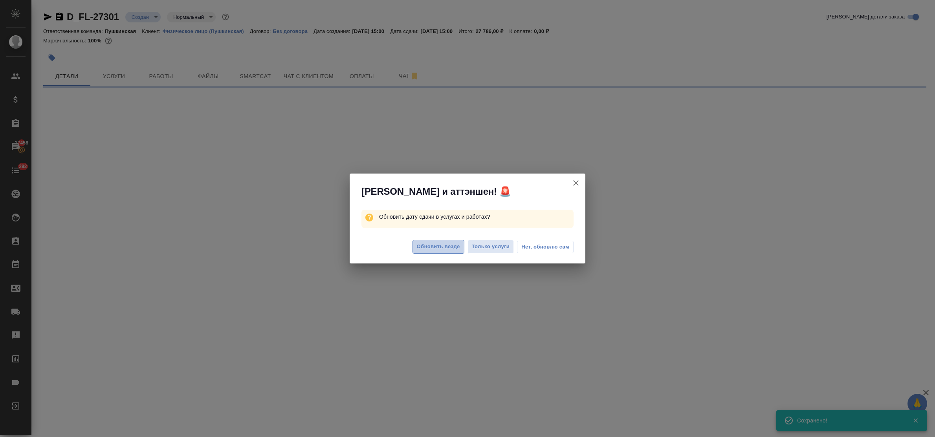
click at [454, 246] on span "Обновить везде" at bounding box center [438, 246] width 43 height 9
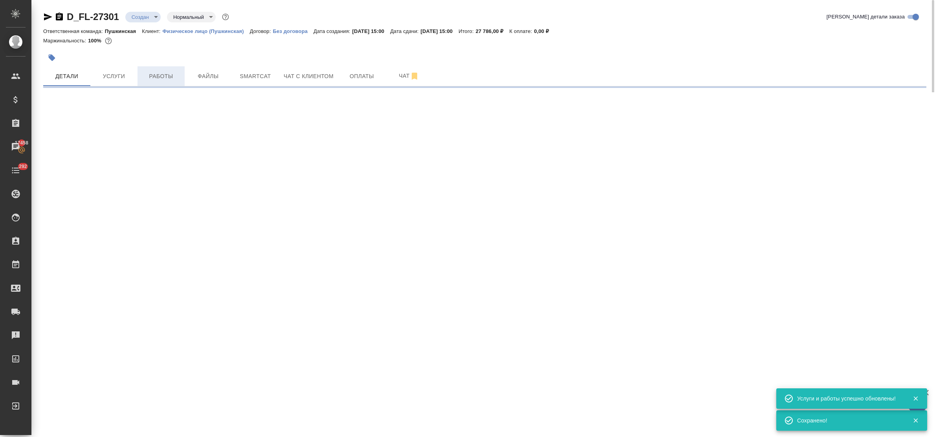
click at [156, 73] on span "Работы" at bounding box center [161, 76] width 38 height 10
select select "RU"
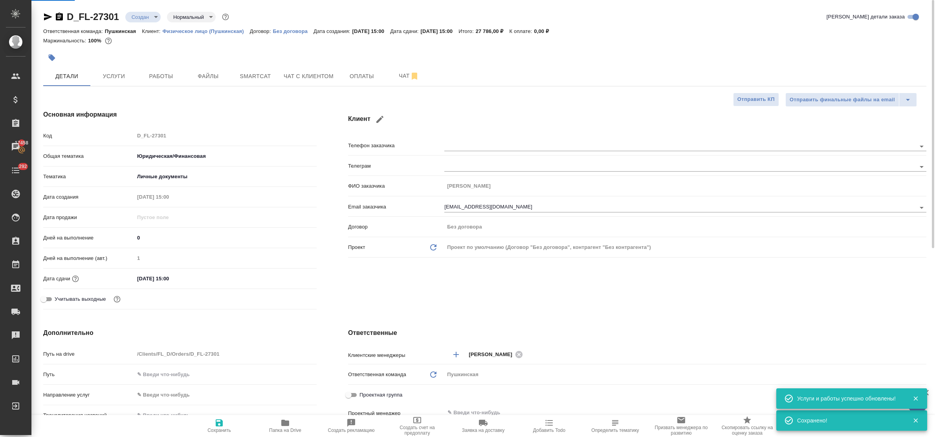
type textarea "x"
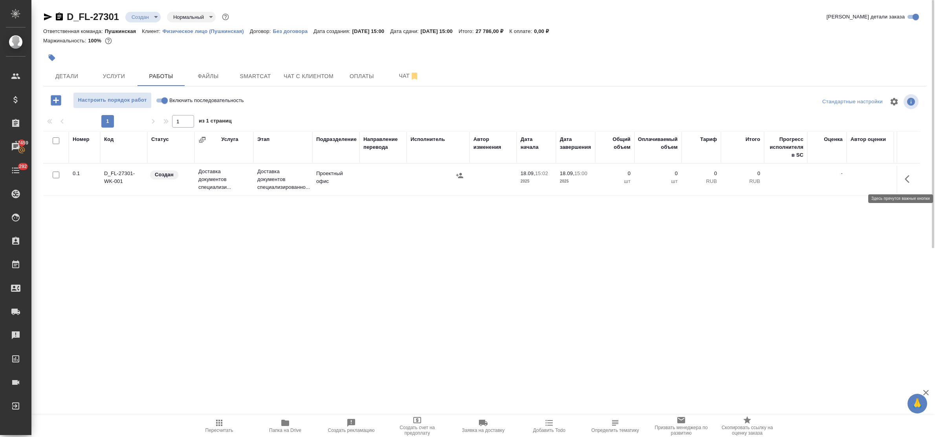
click at [906, 179] on icon "button" at bounding box center [909, 178] width 9 height 9
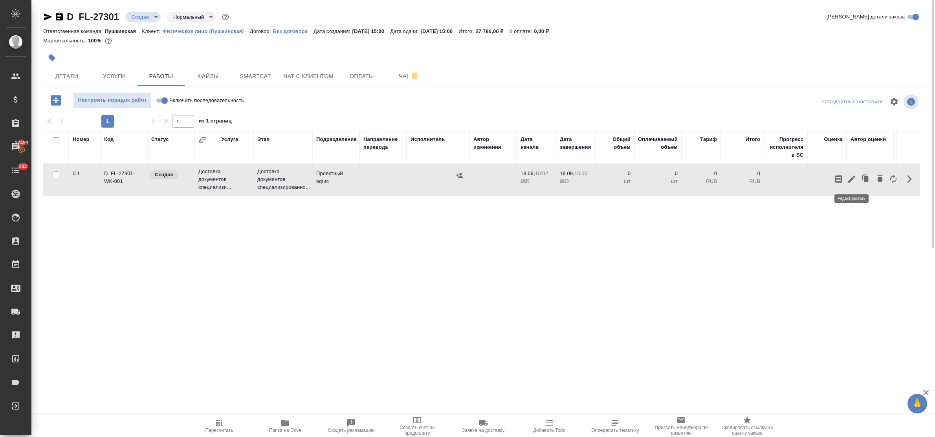
click at [849, 178] on icon "button" at bounding box center [851, 178] width 9 height 9
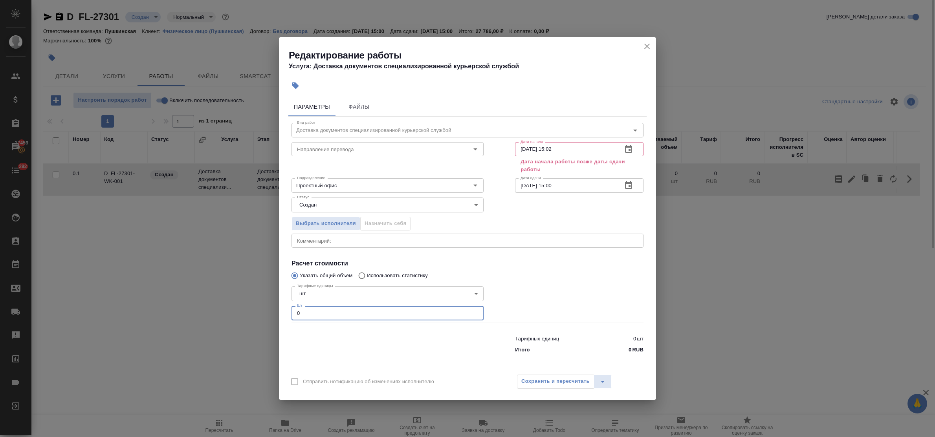
drag, startPoint x: 304, startPoint y: 312, endPoint x: 285, endPoint y: 309, distance: 19.5
click at [285, 309] on div "Параметры Файлы Вид работ Доставка документов специализированной курьерской слу…" at bounding box center [467, 231] width 377 height 275
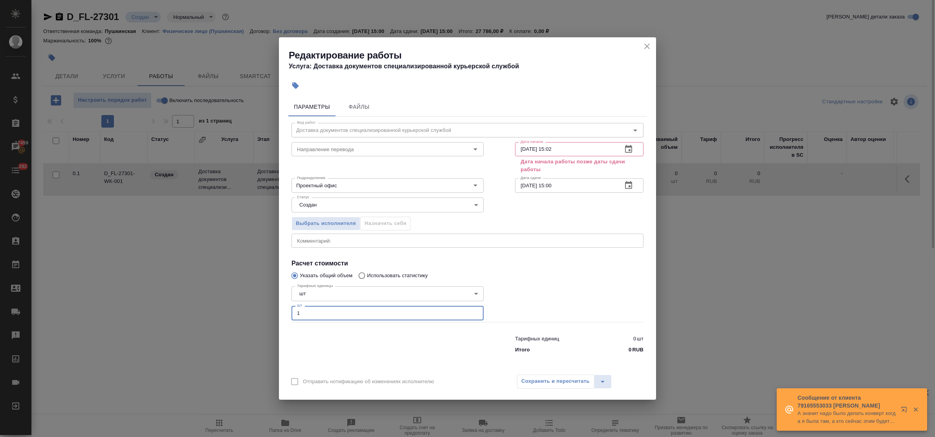
type input "1"
click at [573, 148] on input "18.09.2025 15:02" at bounding box center [565, 149] width 101 height 14
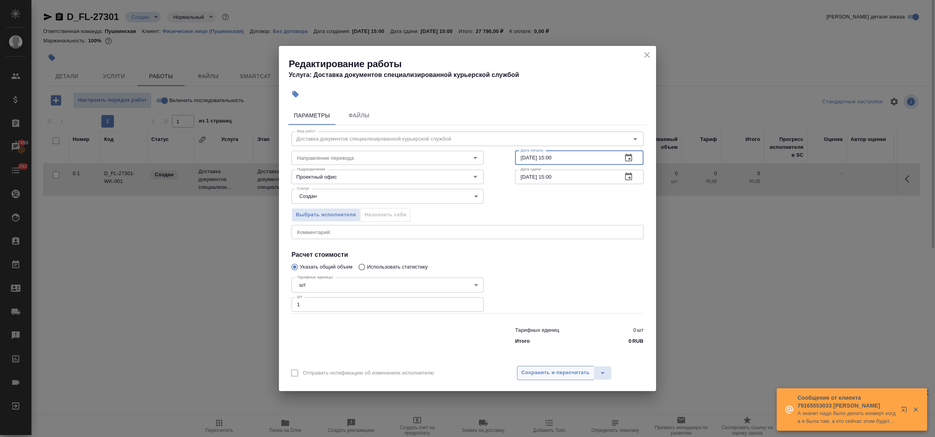
type input "18.09.2025 15:00"
click at [556, 372] on span "Сохранить и пересчитать" at bounding box center [555, 372] width 68 height 9
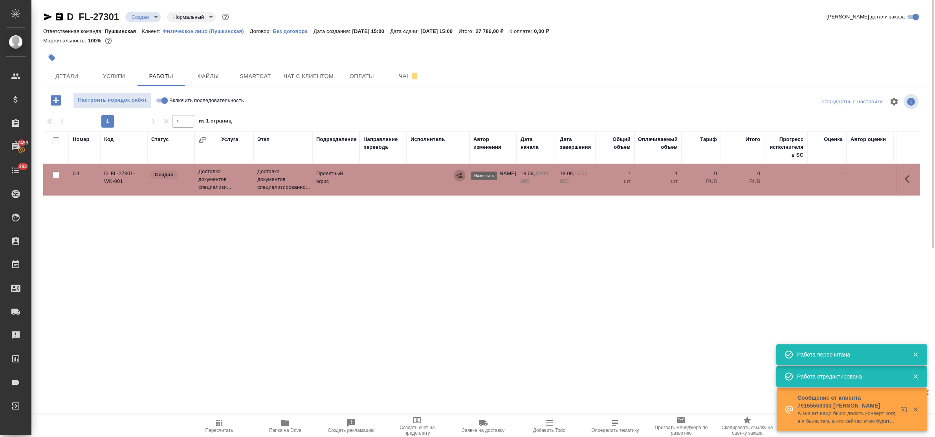
click at [458, 175] on icon "button" at bounding box center [459, 175] width 7 height 5
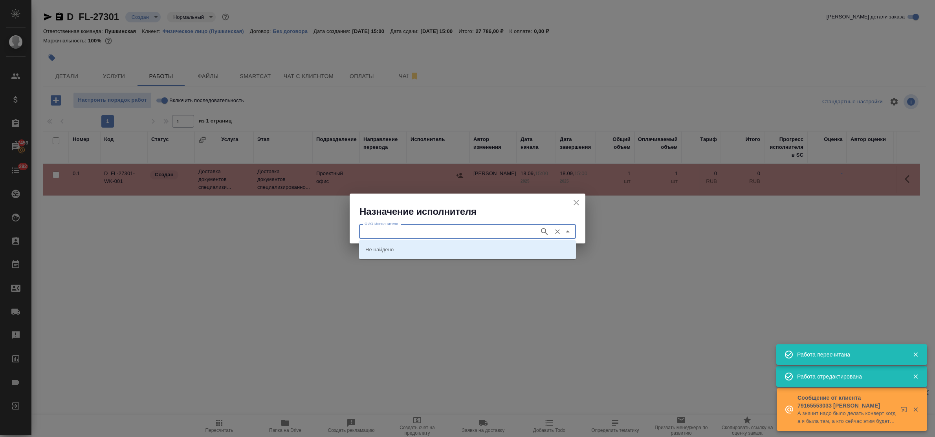
click at [454, 231] on input "ФИО Исполнителя" at bounding box center [448, 231] width 174 height 9
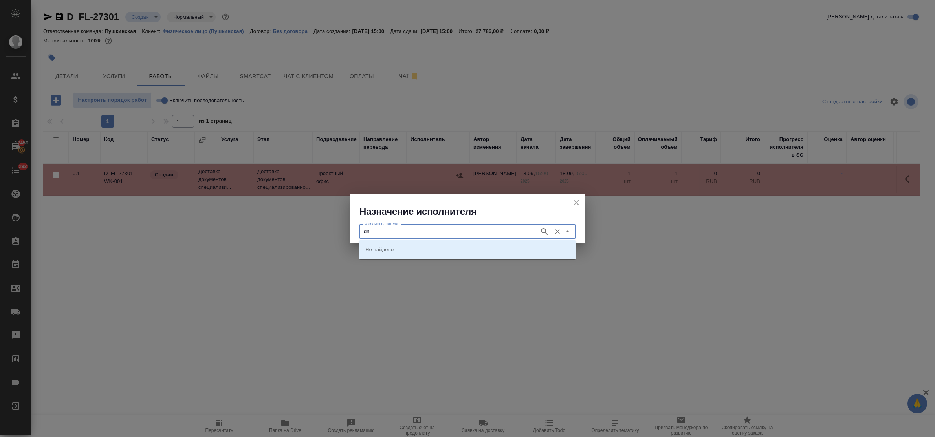
type input "dhl"
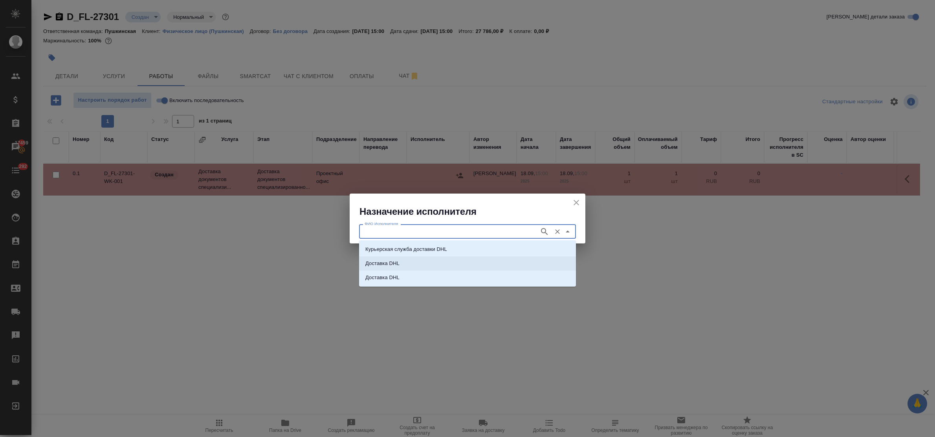
click at [448, 259] on li "Доставка DHL" at bounding box center [467, 263] width 217 height 14
type input "Доставка DHL"
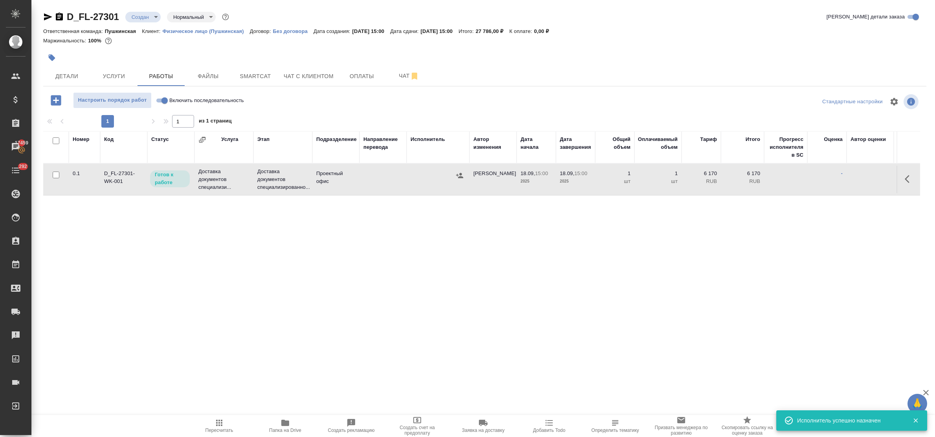
click at [907, 179] on icon "button" at bounding box center [909, 178] width 9 height 9
click at [850, 179] on icon "button" at bounding box center [851, 178] width 9 height 9
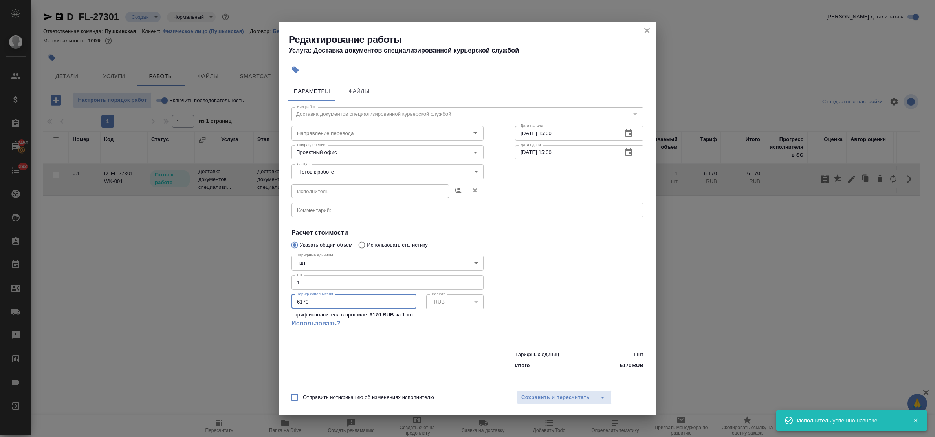
drag, startPoint x: 307, startPoint y: 302, endPoint x: 278, endPoint y: 299, distance: 29.6
click at [278, 299] on div "Редактирование работы Услуга: Доставка документов специализированной курьерской…" at bounding box center [467, 218] width 935 height 437
paste input "20295"
type input "20296"
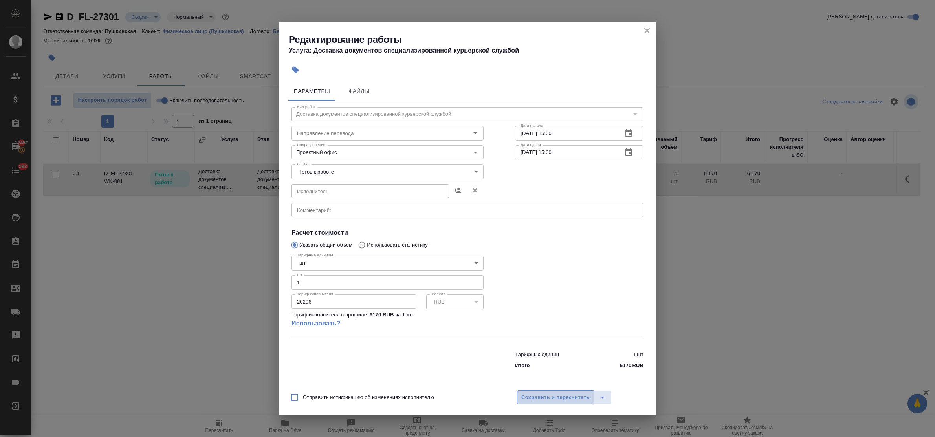
click at [536, 398] on span "Сохранить и пересчитать" at bounding box center [555, 397] width 68 height 9
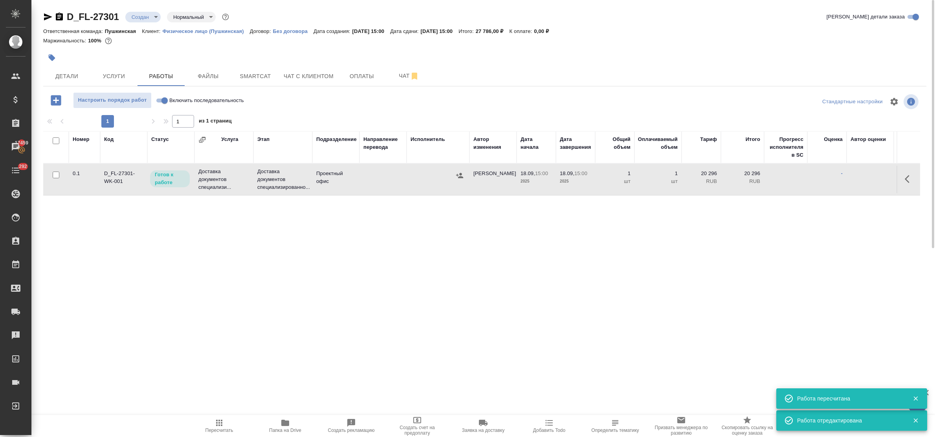
click at [213, 426] on span "Пересчитать" at bounding box center [219, 425] width 57 height 15
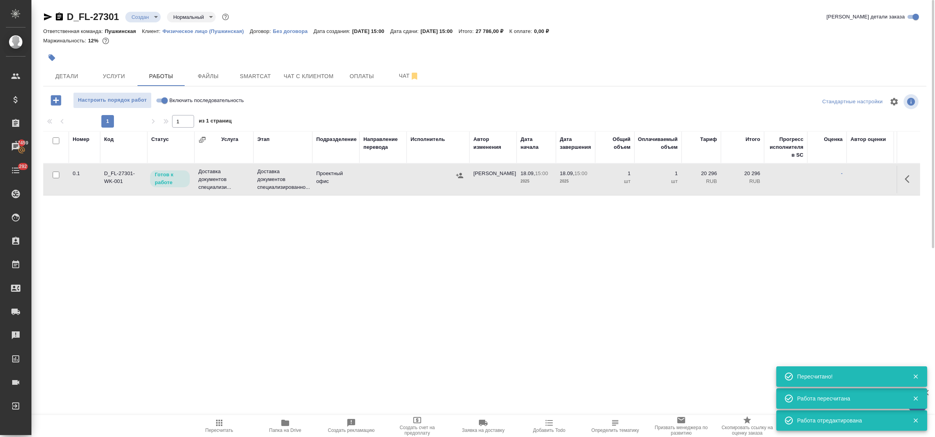
click at [161, 100] on input "Включить последовательность" at bounding box center [164, 100] width 28 height 9
checkbox input "true"
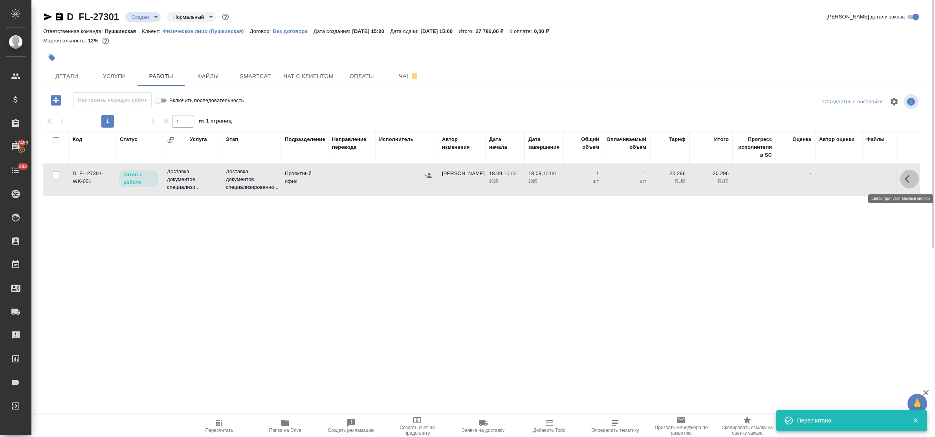
click at [906, 179] on icon "button" at bounding box center [907, 179] width 5 height 8
click at [852, 176] on icon "button" at bounding box center [851, 178] width 9 height 9
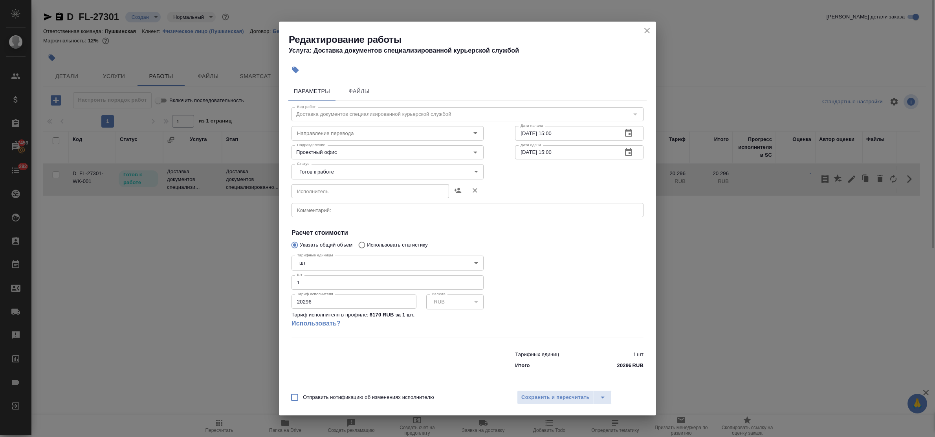
click at [339, 176] on body "🙏 .cls-1 fill:#fff; AWATERA Bulakhova Elena Клиенты Спецификации Заказы 17459 Ч…" at bounding box center [467, 218] width 935 height 437
click at [324, 211] on li "Сдан" at bounding box center [387, 211] width 192 height 13
type input "closed"
click at [546, 398] on span "Сохранить и пересчитать" at bounding box center [555, 397] width 68 height 9
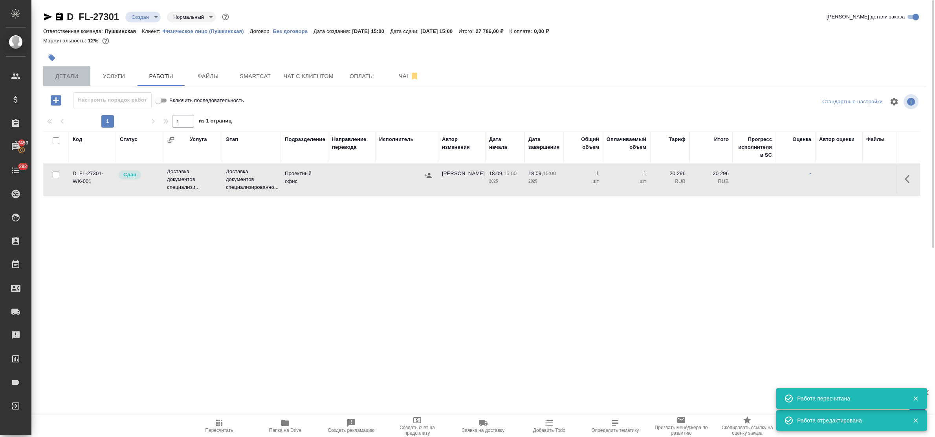
click at [63, 81] on span "Детали" at bounding box center [67, 76] width 38 height 10
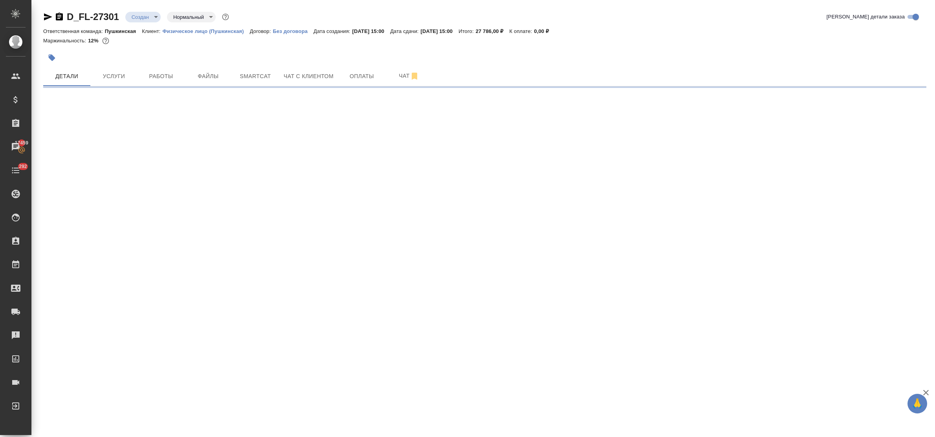
select select "RU"
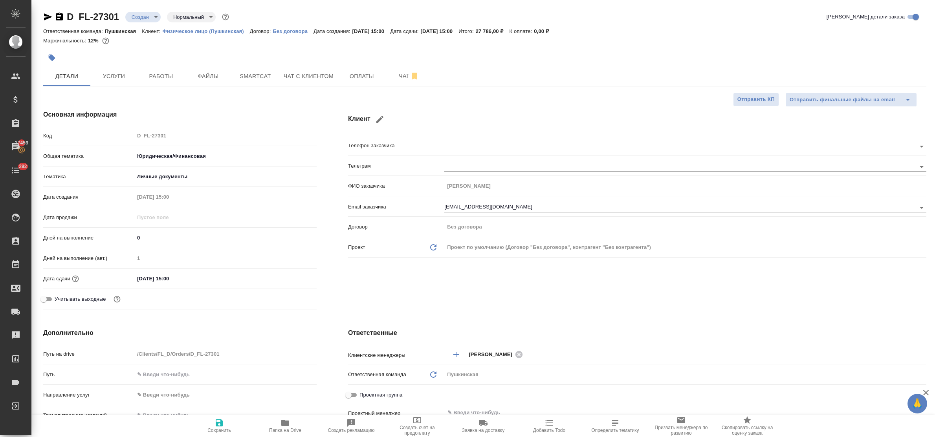
type textarea "x"
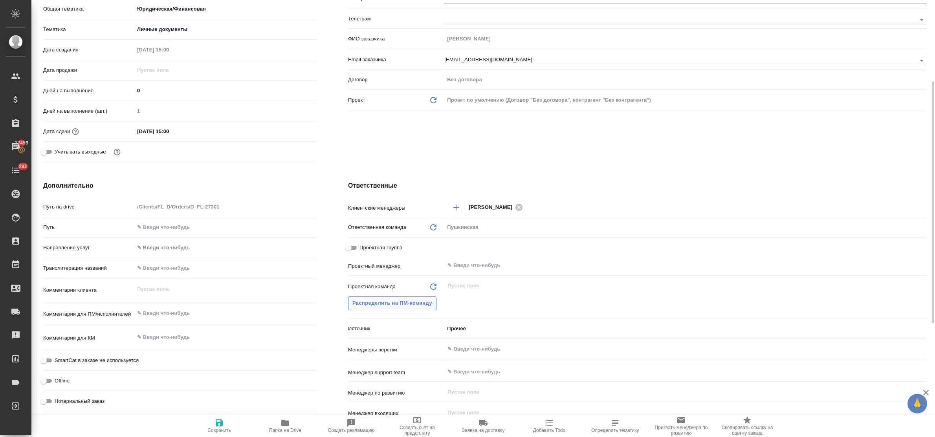
click at [387, 301] on span "Распределить на ПМ-команду" at bounding box center [392, 303] width 80 height 9
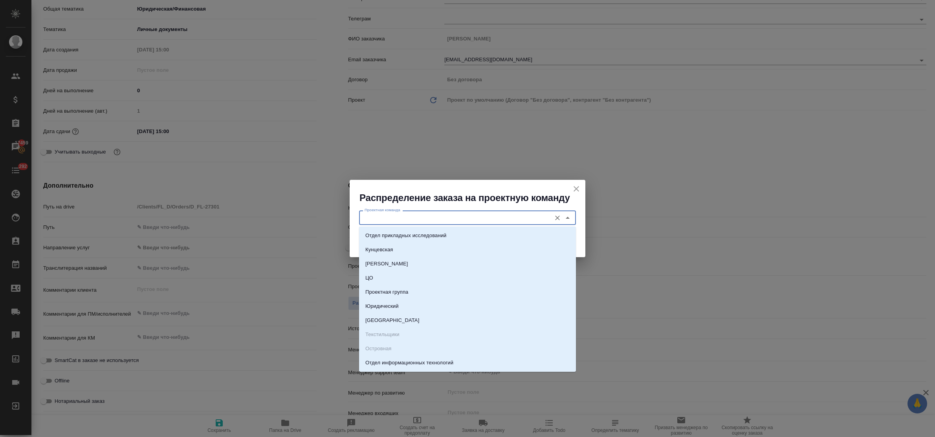
click at [377, 216] on input "Проектная команда" at bounding box center [454, 217] width 186 height 9
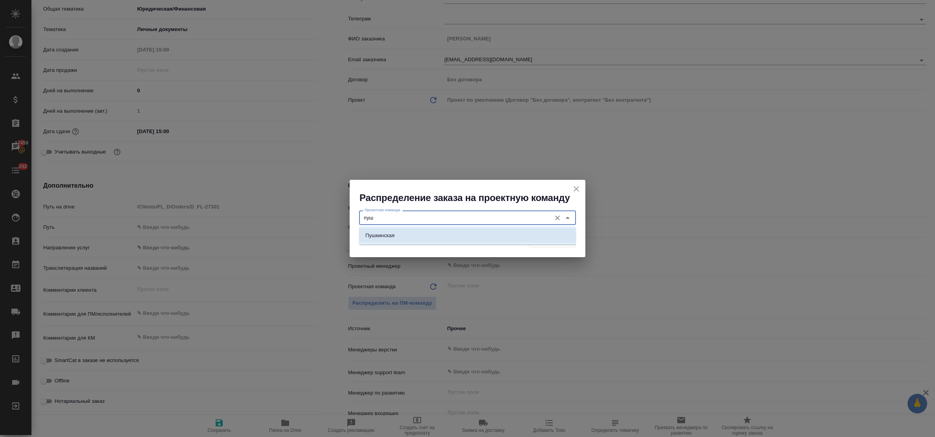
click at [383, 234] on p "Пушкинская" at bounding box center [379, 236] width 29 height 8
type input "Пушкинская"
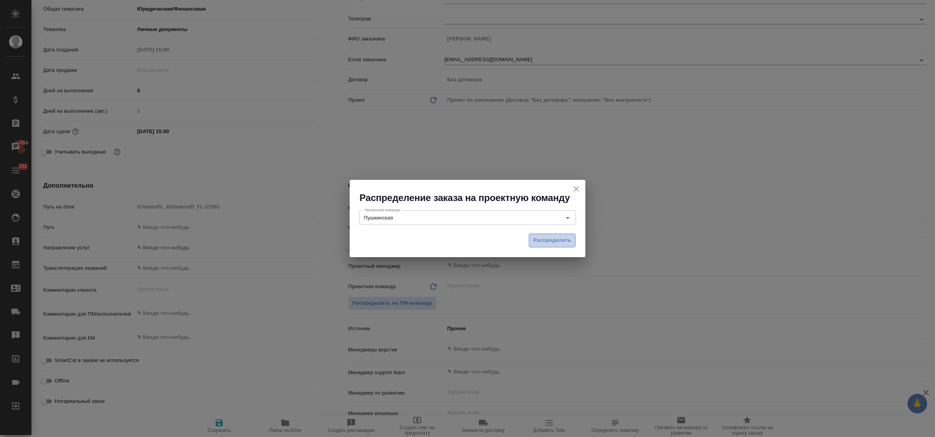
click at [551, 240] on span "Распределить" at bounding box center [552, 240] width 38 height 9
type textarea "x"
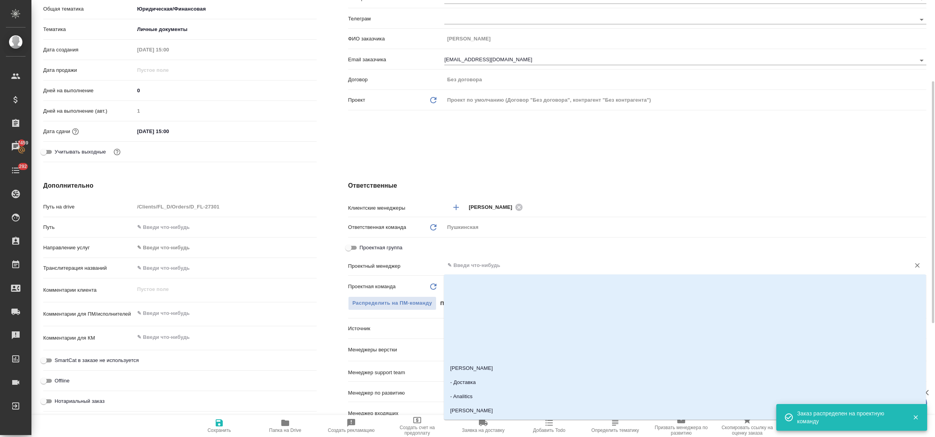
click at [459, 264] on input "text" at bounding box center [672, 265] width 451 height 9
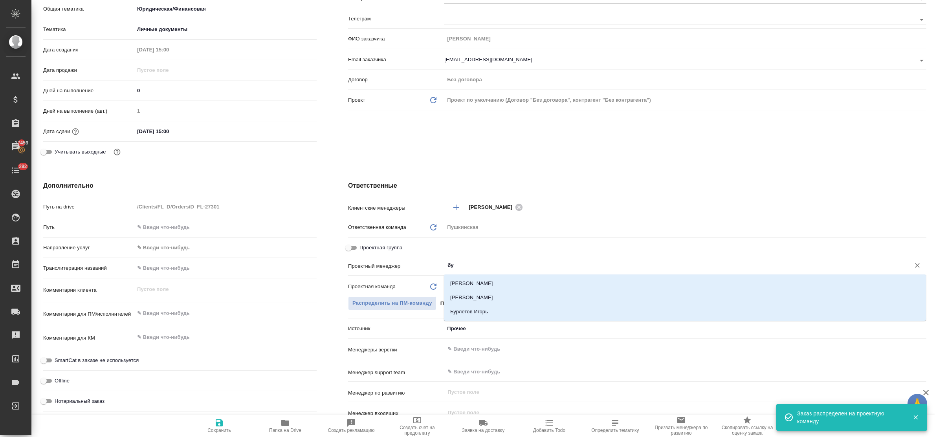
type input "бул"
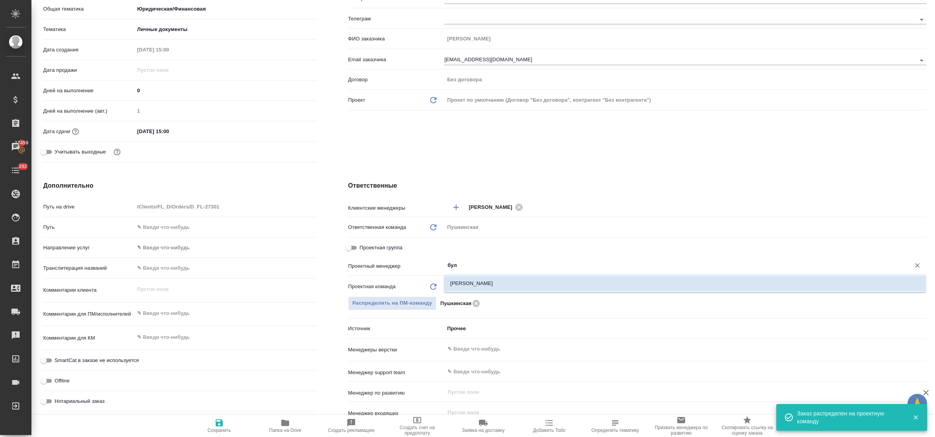
click at [463, 285] on li "Булахова Елена" at bounding box center [685, 284] width 482 height 14
type textarea "x"
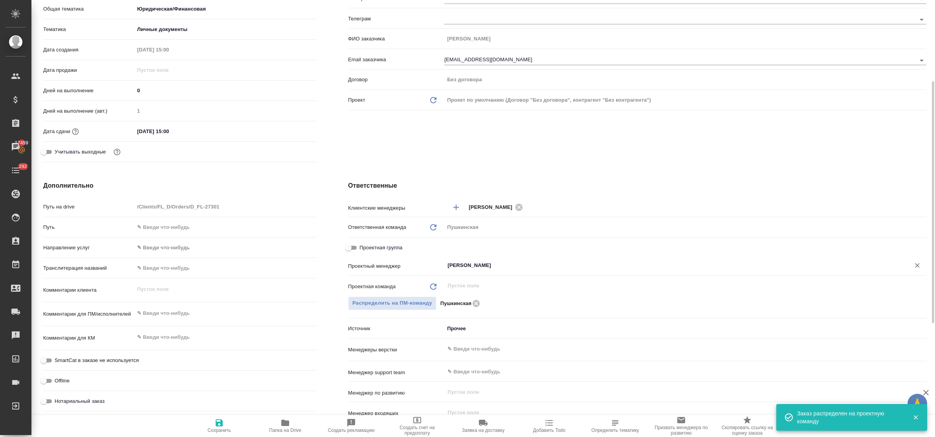
type input "Булахова Елена"
click at [222, 421] on icon "button" at bounding box center [219, 422] width 7 height 7
type textarea "x"
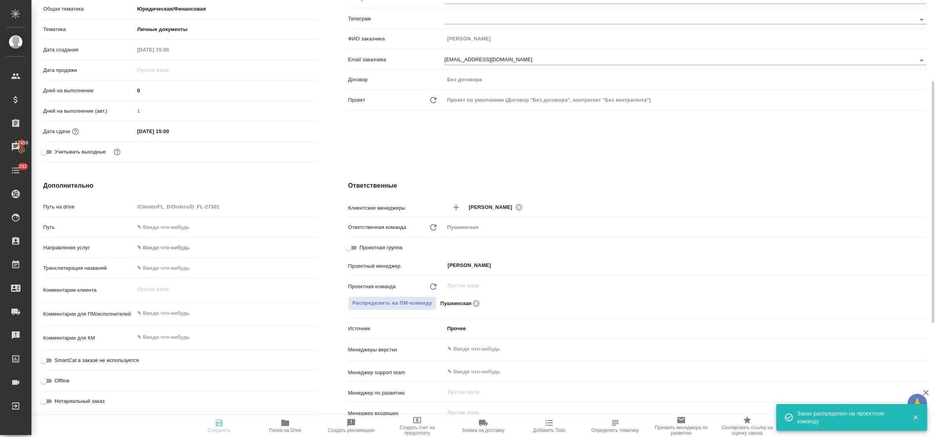
type textarea "x"
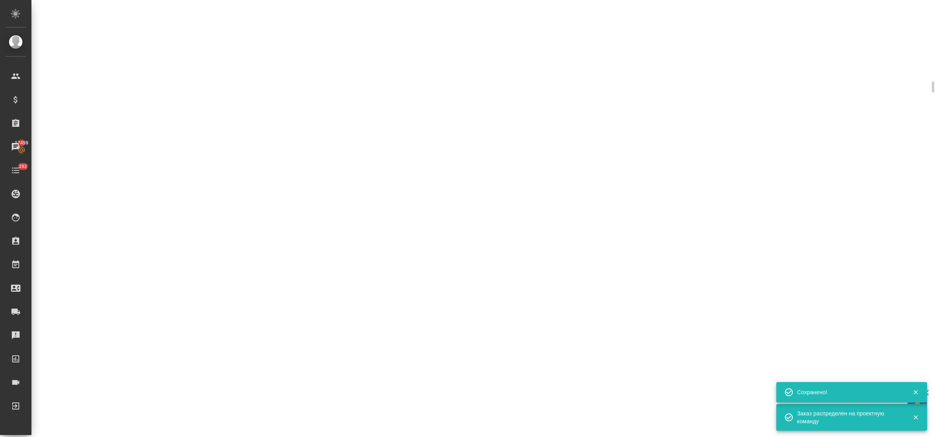
select select "RU"
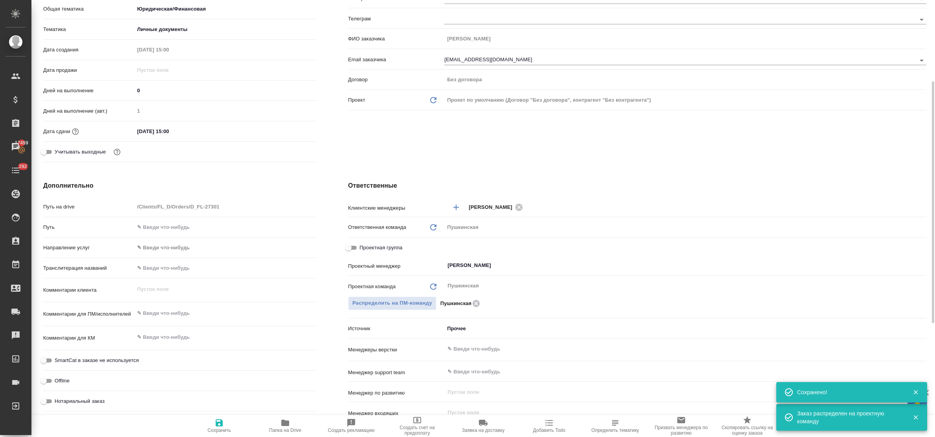
type textarea "x"
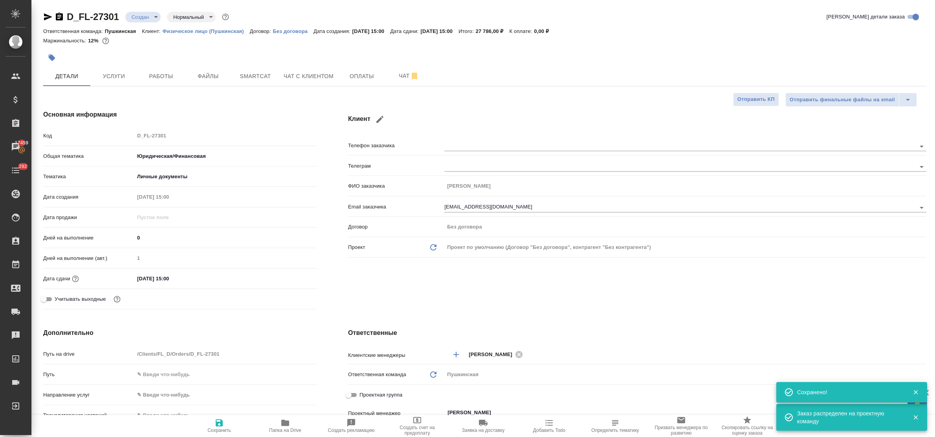
click at [139, 20] on body "🙏 .cls-1 fill:#fff; AWATERA Bulakhova Elena Клиенты Спецификации Заказы 17459 Ч…" at bounding box center [467, 218] width 935 height 437
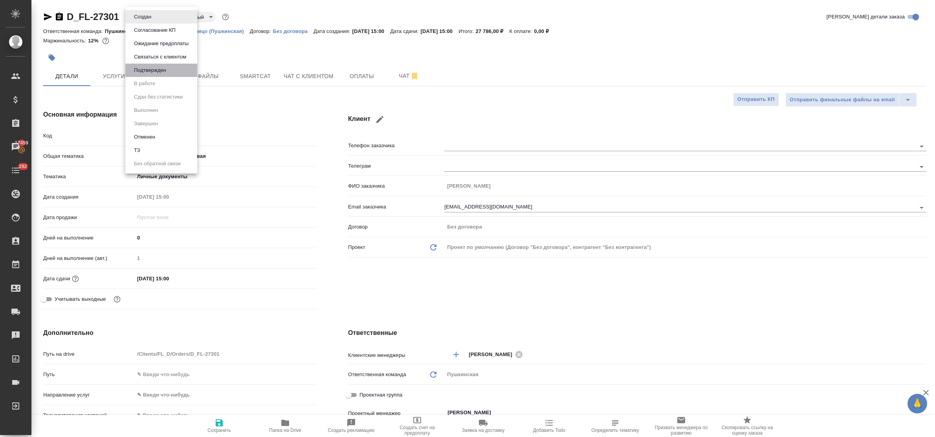
click at [143, 75] on li "Подтвержден" at bounding box center [161, 70] width 72 height 13
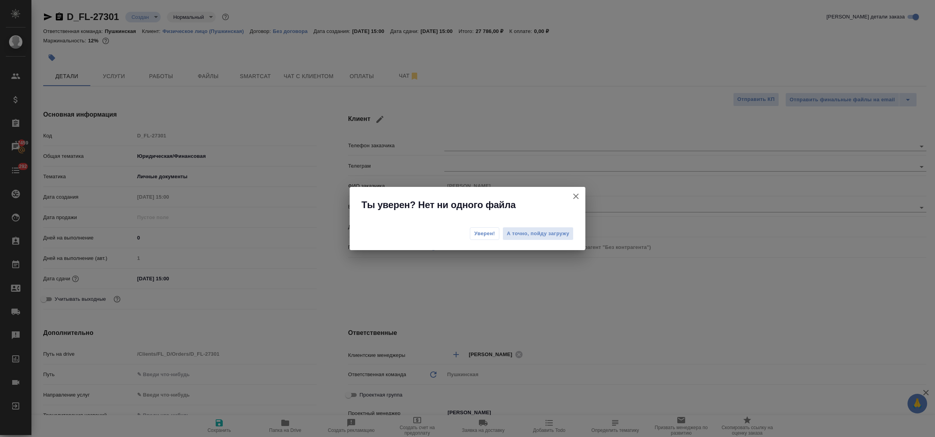
click at [484, 232] on span "Уверен!" at bounding box center [484, 234] width 21 height 8
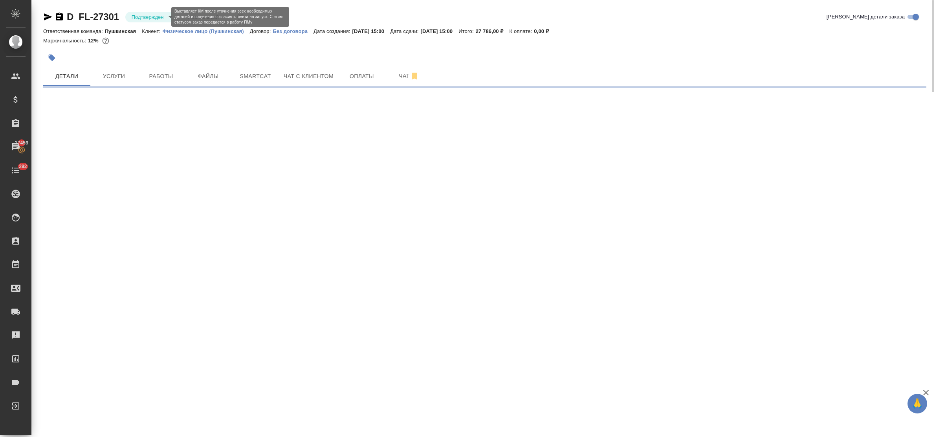
click at [148, 20] on body "🙏 .cls-1 fill:#fff; AWATERA Bulakhova Elena Клиенты Спецификации Заказы 17459 Ч…" at bounding box center [467, 218] width 935 height 437
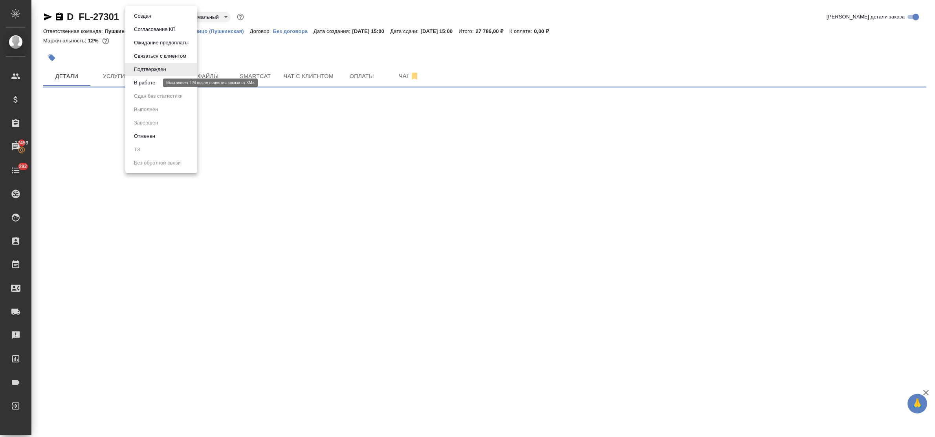
click at [148, 85] on button "В работе" at bounding box center [145, 83] width 26 height 9
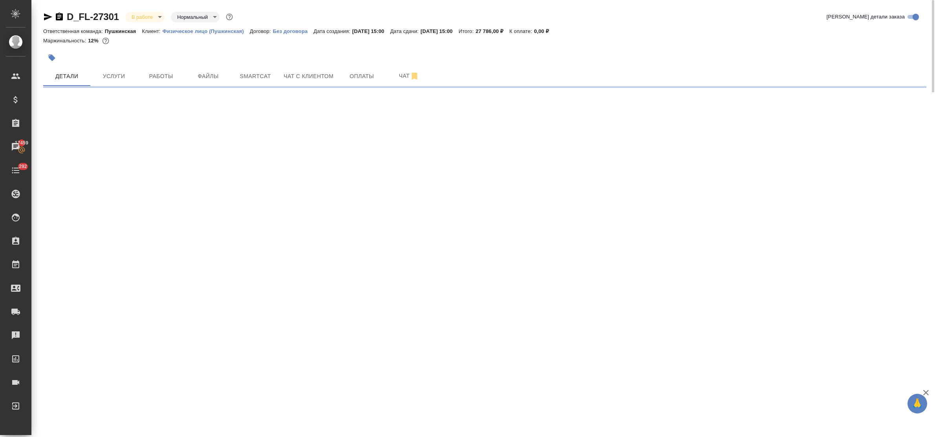
click at [150, 15] on body "🙏 .cls-1 fill:#fff; AWATERA Bulakhova Elena Клиенты Спецификации Заказы 17459 Ч…" at bounding box center [467, 218] width 935 height 437
select select "RU"
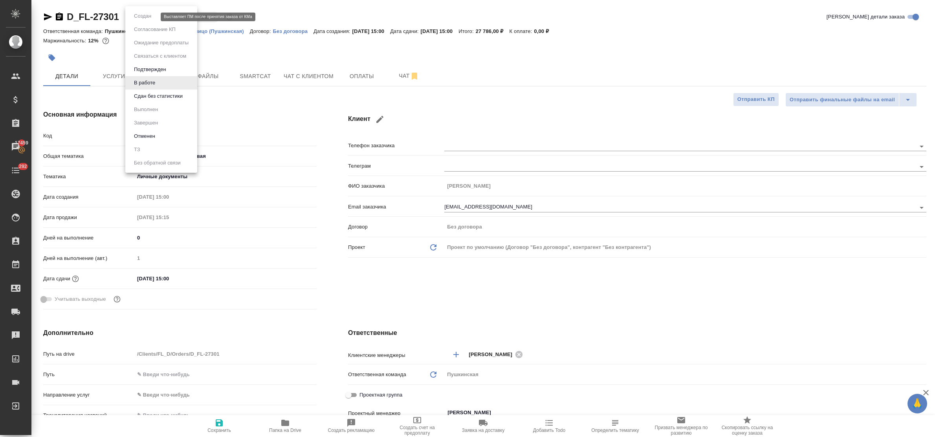
type textarea "x"
click at [148, 97] on button "Сдан без статистики" at bounding box center [158, 96] width 53 height 9
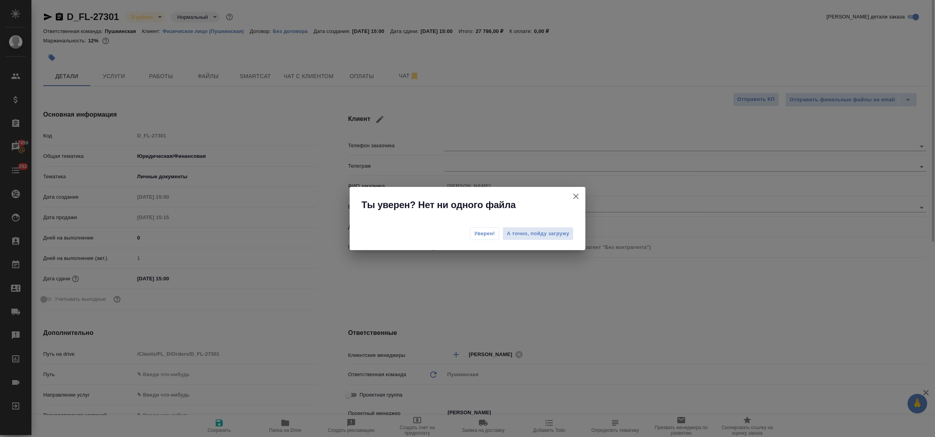
click at [485, 233] on span "Уверен!" at bounding box center [484, 234] width 21 height 8
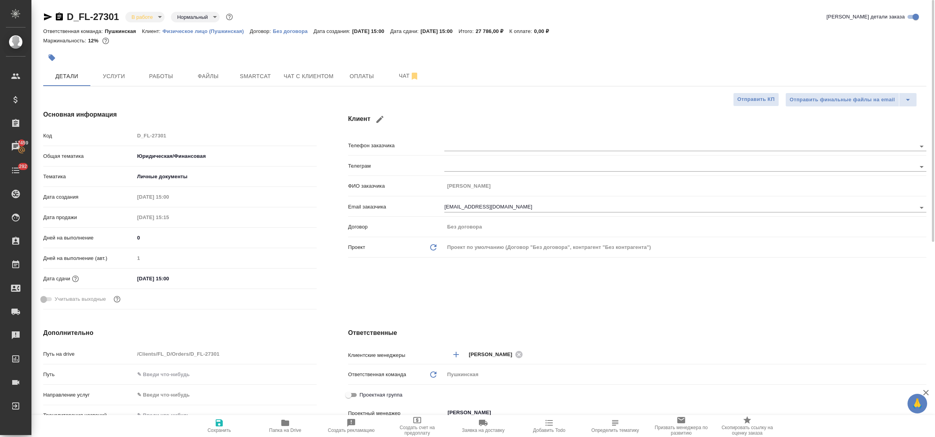
type textarea "x"
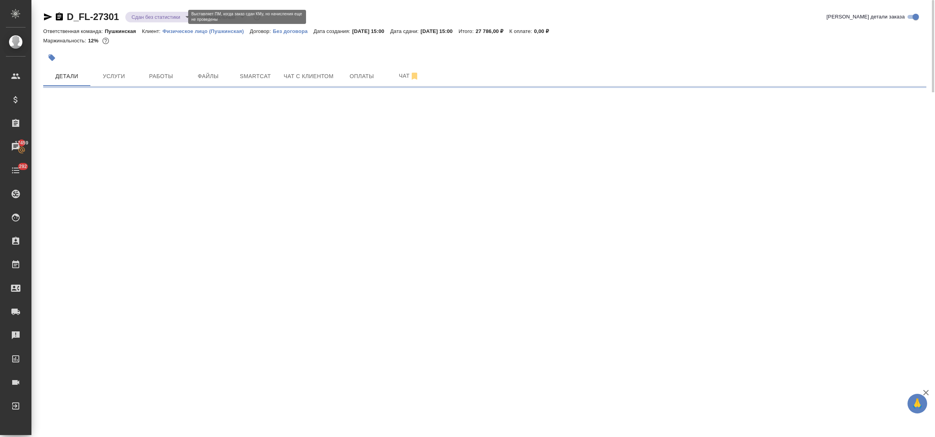
click at [146, 18] on body "🙏 .cls-1 fill:#fff; AWATERA Bulakhova Elena Клиенты Спецификации Заказы 17459 Ч…" at bounding box center [467, 218] width 935 height 437
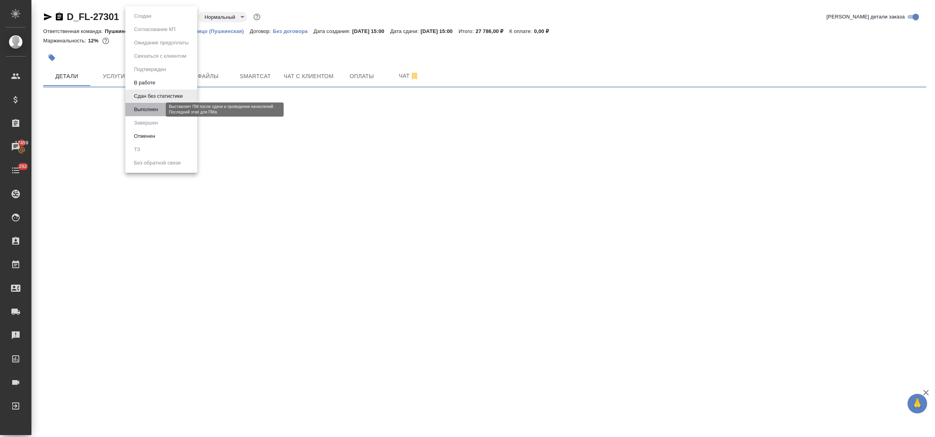
click at [148, 109] on button "Выполнен" at bounding box center [146, 109] width 29 height 9
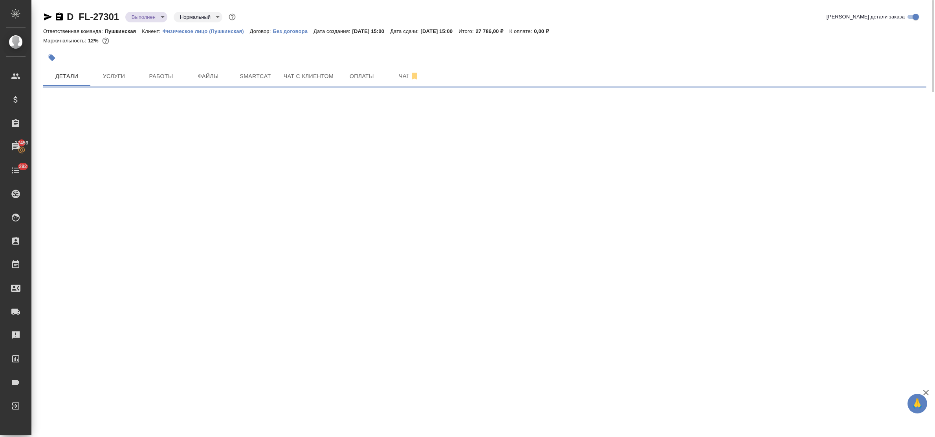
select select "RU"
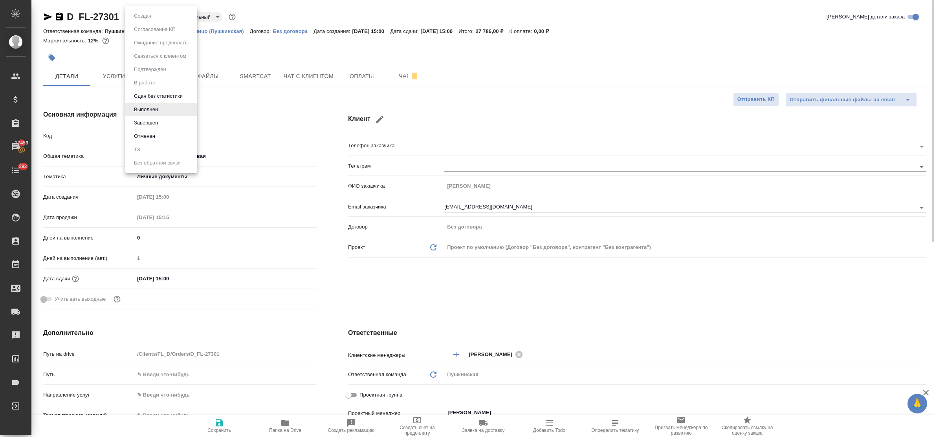
click at [143, 17] on body "🙏 .cls-1 fill:#fff; AWATERA Bulakhova Elena Клиенты Спецификации Заказы 17459 Ч…" at bounding box center [467, 218] width 935 height 437
type textarea "x"
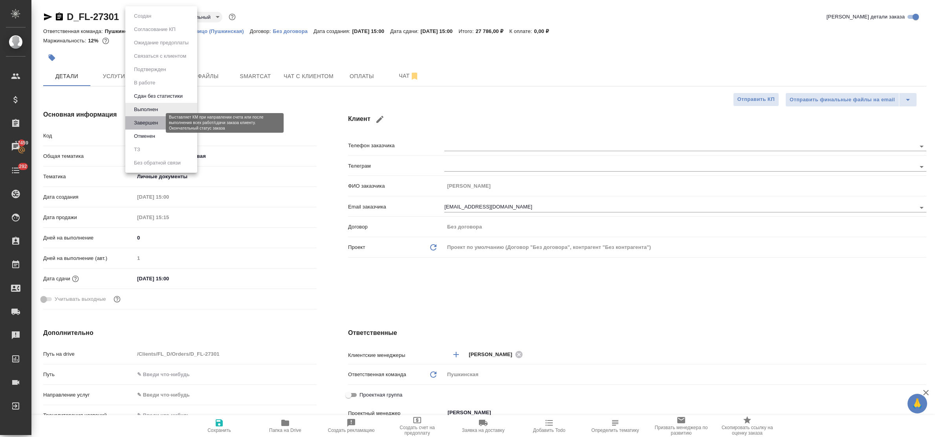
click at [156, 122] on button "Завершен" at bounding box center [146, 123] width 29 height 9
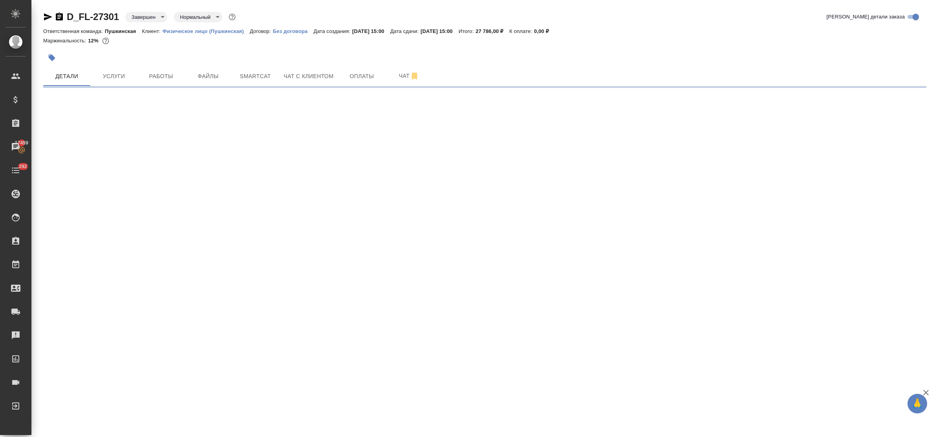
select select "RU"
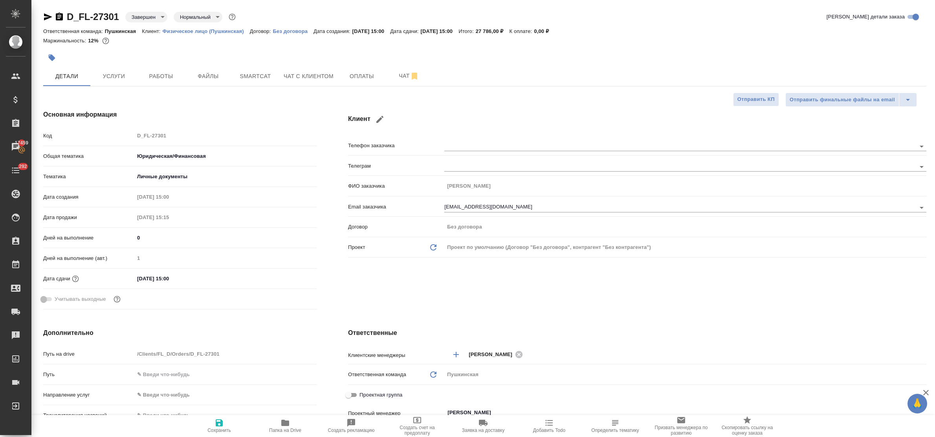
type textarea "x"
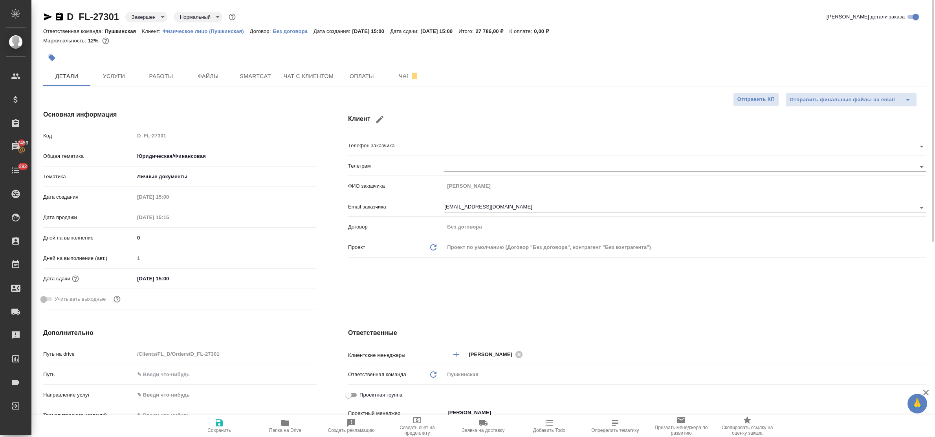
type textarea "x"
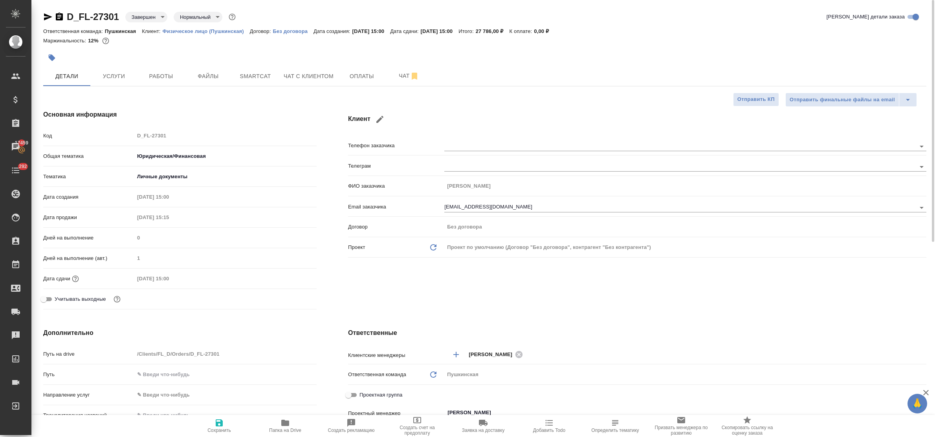
type textarea "x"
